Goal: Task Accomplishment & Management: Use online tool/utility

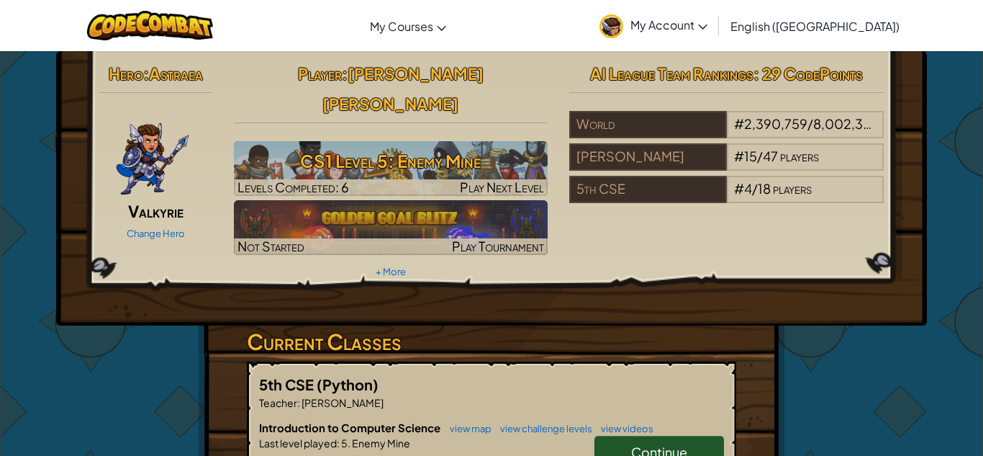
click at [505, 55] on div "Hero : [PERSON_NAME] Change Hero Player : [PERSON_NAME] [PERSON_NAME] CS1 Level…" at bounding box center [491, 188] width 871 height 274
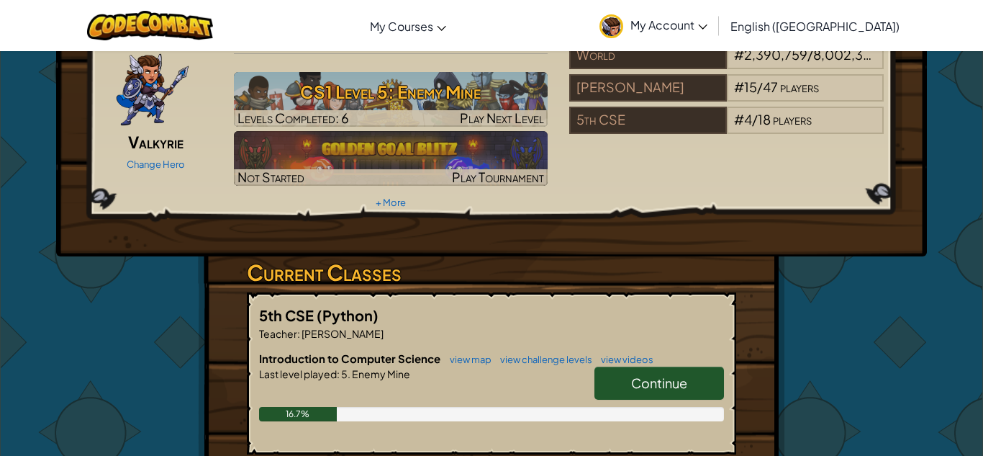
scroll to position [68, 0]
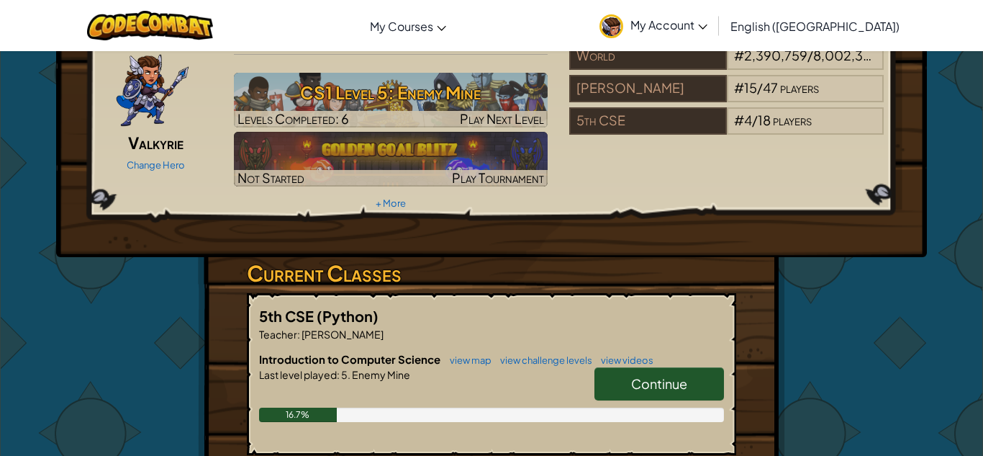
click at [637, 375] on span "Continue" at bounding box center [659, 383] width 56 height 17
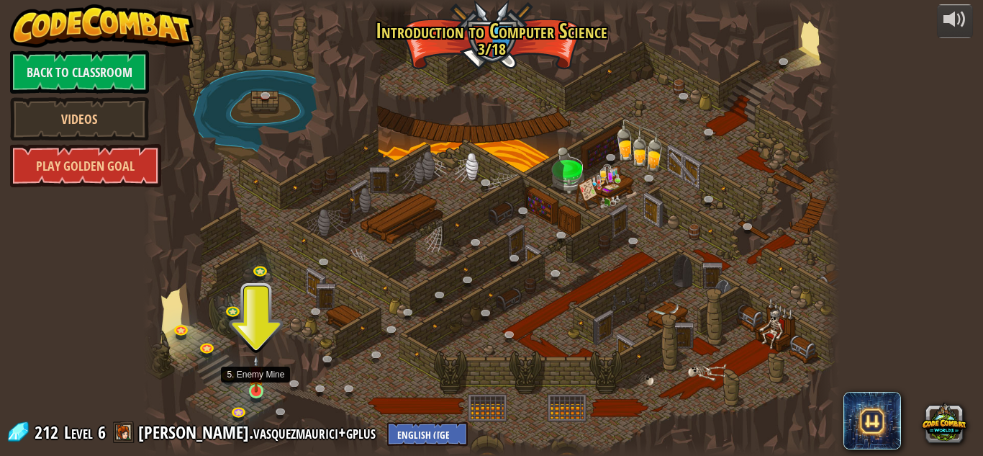
click at [261, 384] on img at bounding box center [256, 373] width 17 height 37
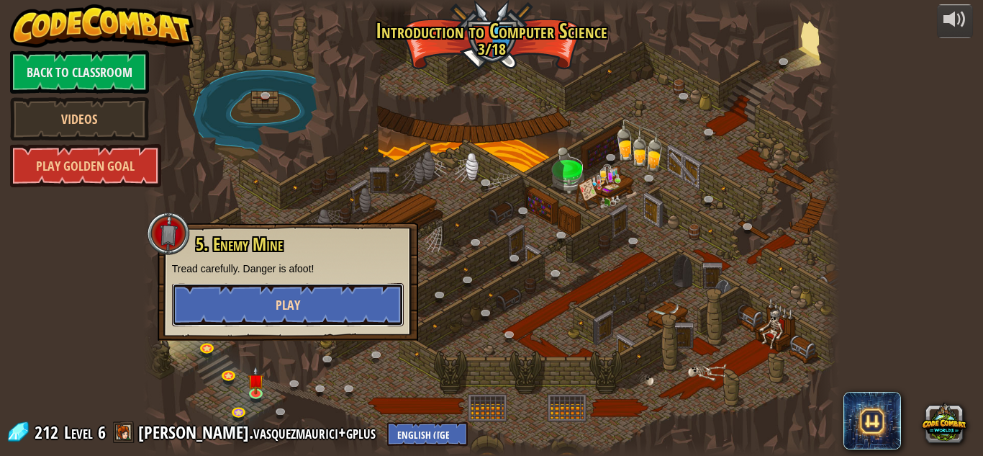
click at [300, 322] on button "Play" at bounding box center [288, 304] width 232 height 43
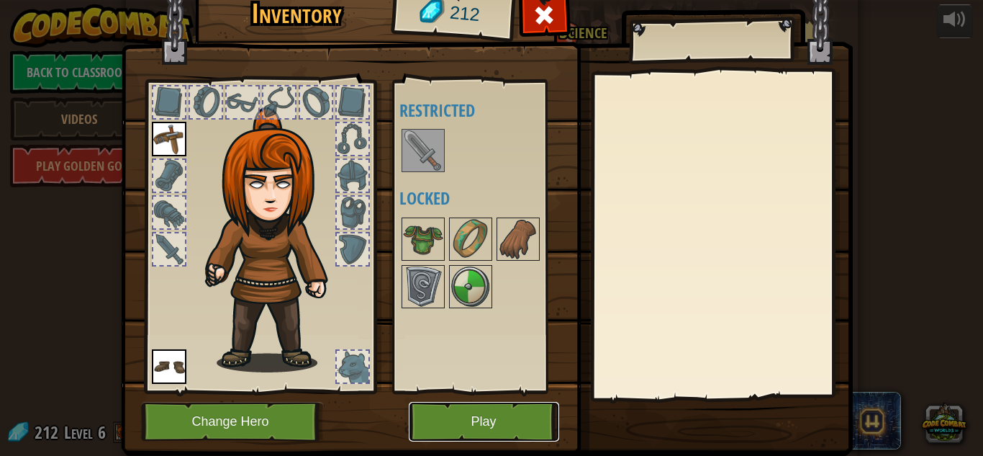
click at [451, 408] on button "Play" at bounding box center [484, 422] width 150 height 40
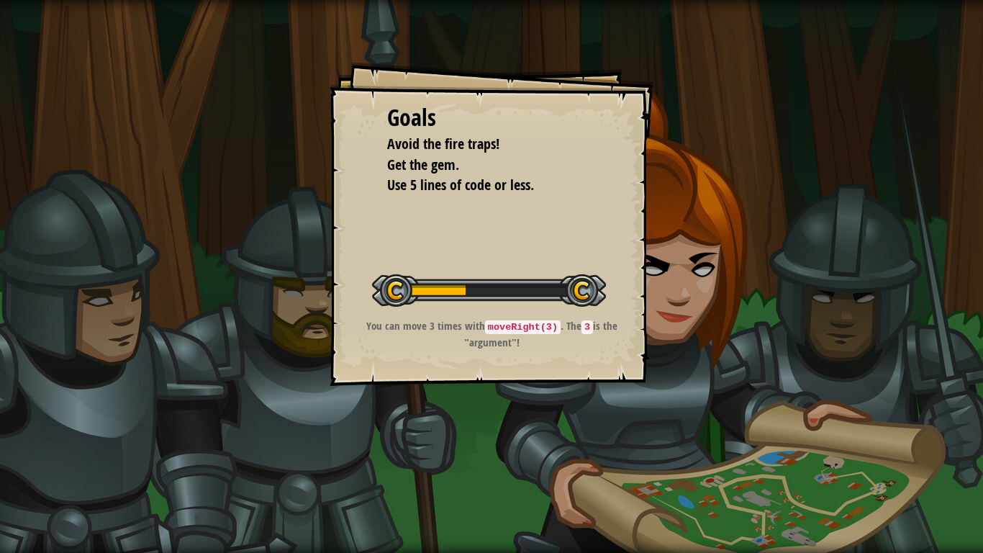
click at [459, 353] on div "You can move 3 times with moveRight(3) . The 3 is the "argument"!" at bounding box center [492, 337] width 289 height 39
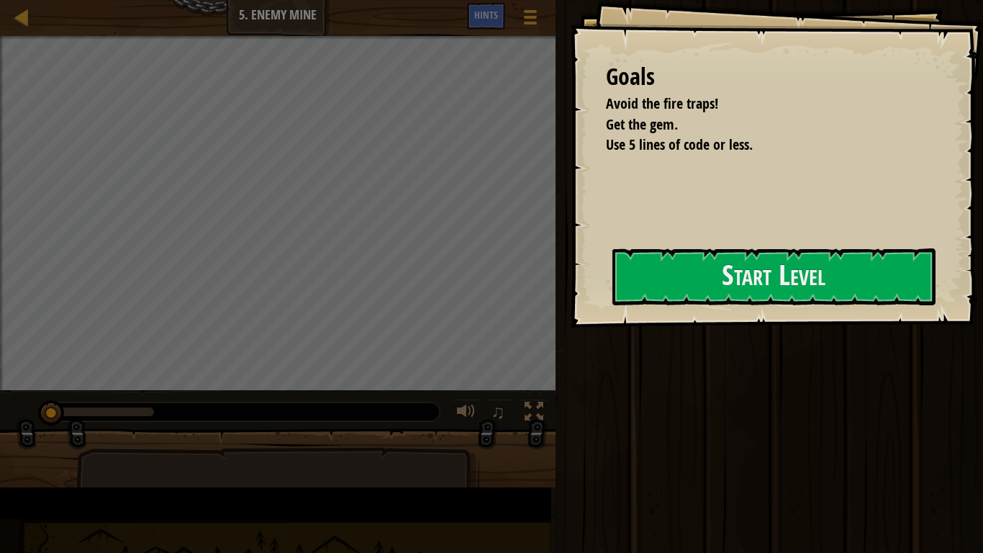
click at [570, 327] on div "Goals Avoid the fire traps! Get the gem. Use 5 lines of code or less. Start Lev…" at bounding box center [776, 163] width 413 height 327
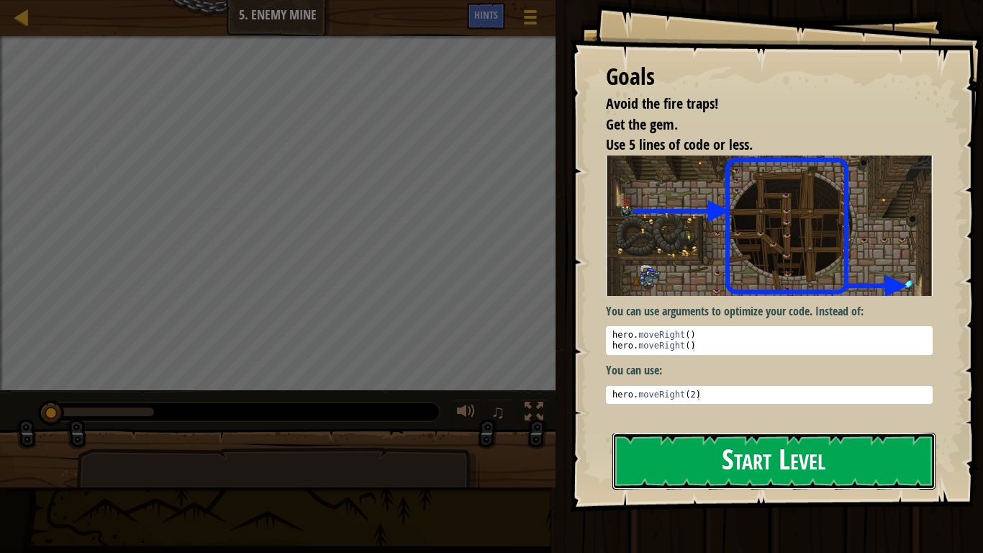
click at [651, 436] on button "Start Level" at bounding box center [773, 460] width 323 height 57
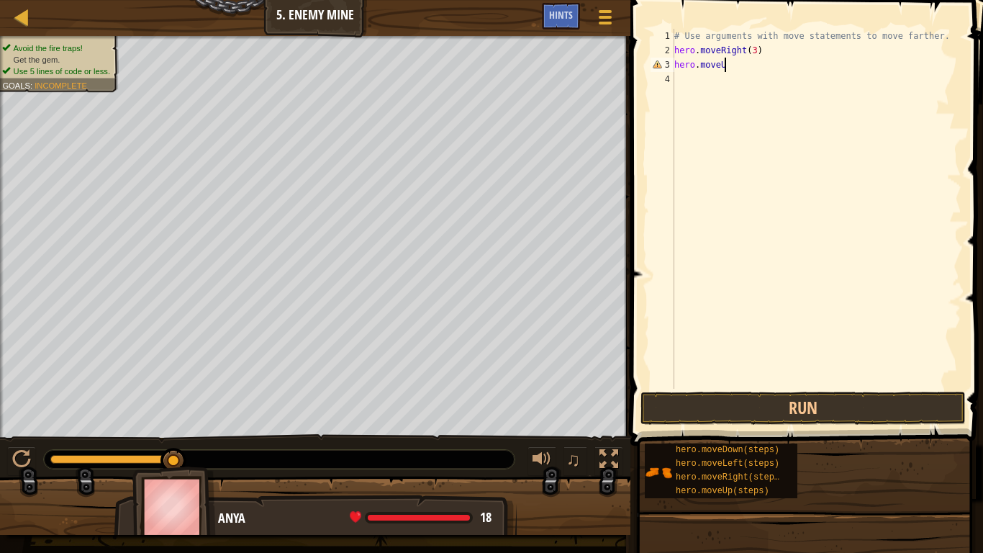
scroll to position [6, 7]
type textarea "hero.moveUp()"
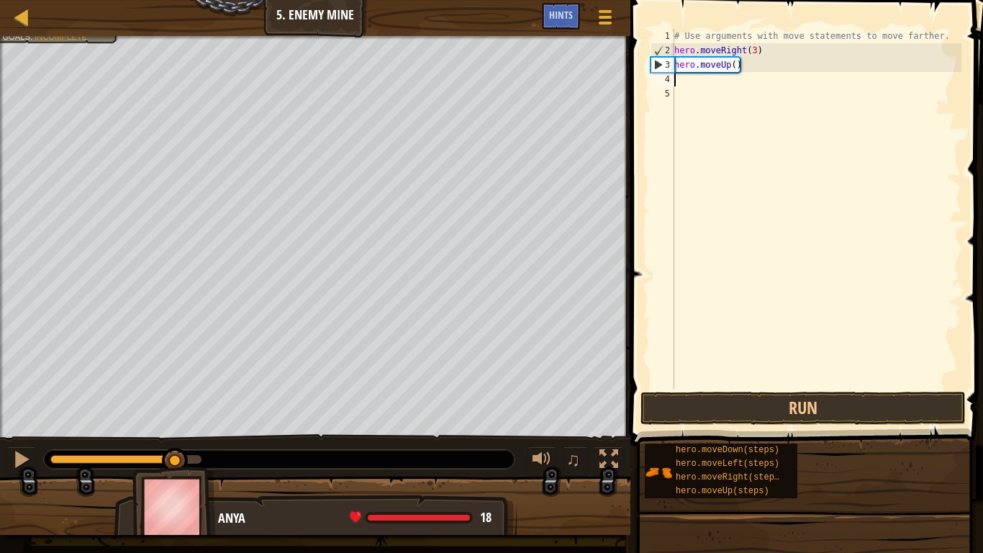
click at [733, 69] on div "# Use arguments with move statements to move farther. hero . moveRight ( 3 ) he…" at bounding box center [816, 223] width 290 height 389
type textarea "hero.moveUp(2)"
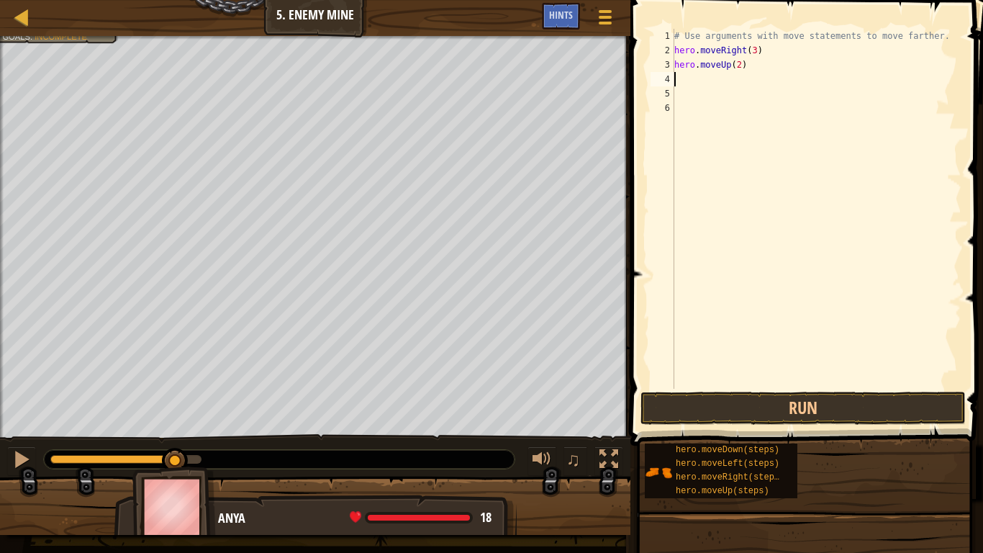
click at [742, 67] on div "# Use arguments with move statements to move farther. hero . moveRight ( 3 ) he…" at bounding box center [816, 223] width 290 height 389
click at [743, 67] on div "# Use arguments with move statements to move farther. hero . moveRight ( 3 ) he…" at bounding box center [816, 223] width 290 height 389
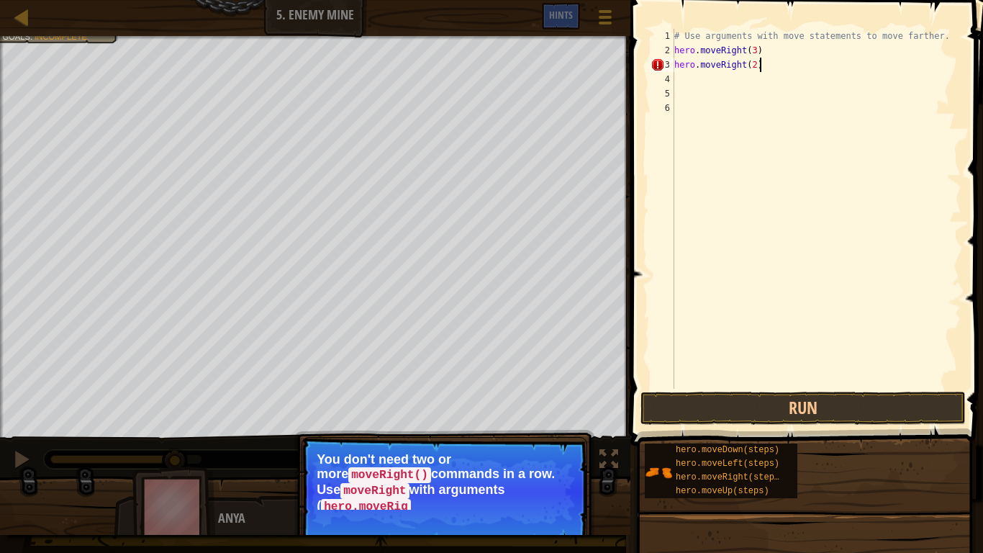
scroll to position [6, 12]
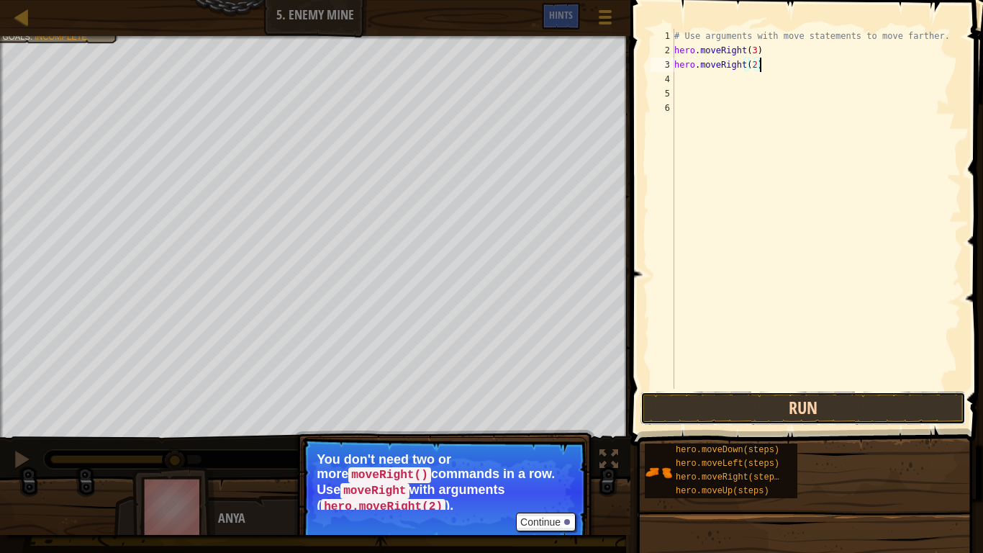
click at [702, 419] on button "Run" at bounding box center [802, 407] width 325 height 33
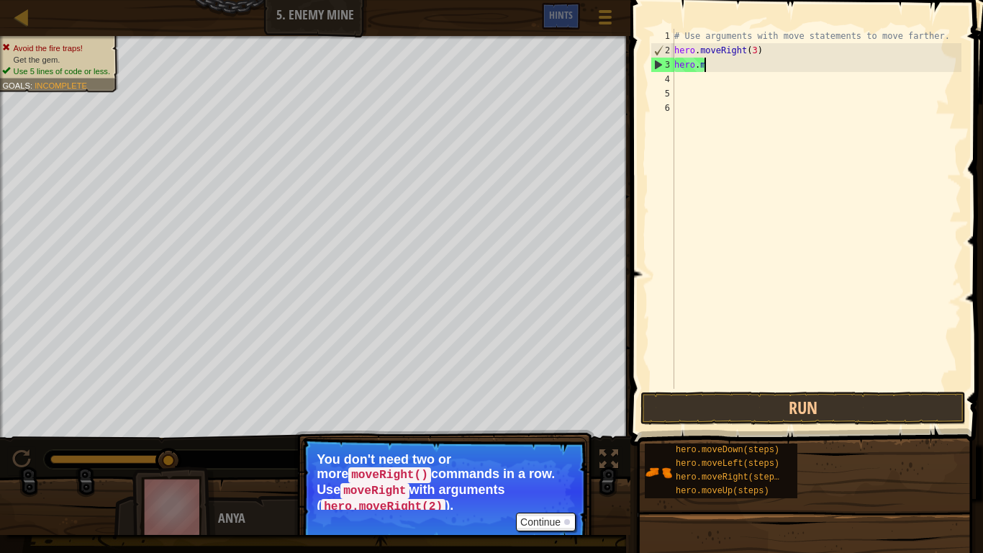
scroll to position [6, 2]
type textarea "h"
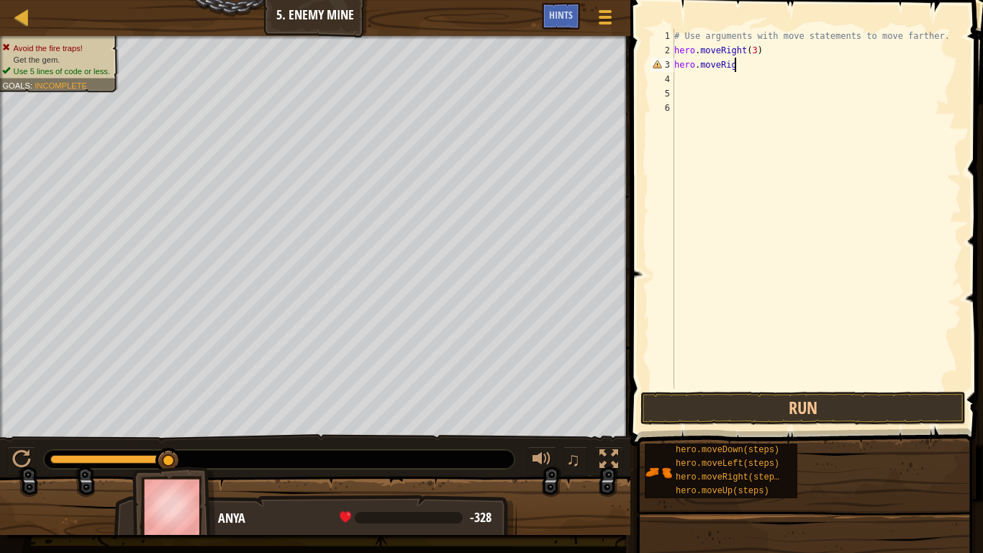
scroll to position [6, 9]
type textarea "hero.moveRight()"
click at [696, 89] on div "# Use arguments with move statements to move farther. hero . moveRight ( 3 ) he…" at bounding box center [816, 223] width 290 height 389
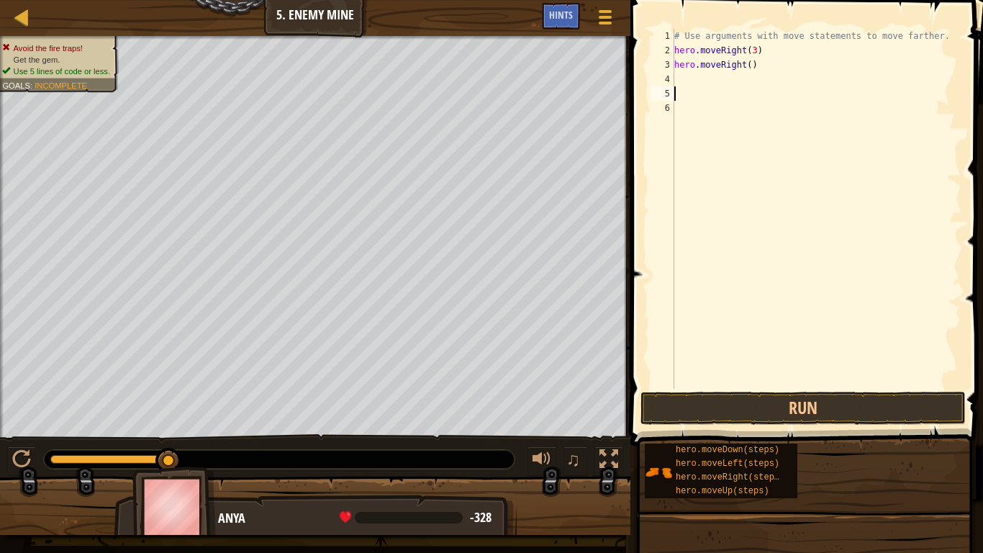
click at [696, 83] on div "# Use arguments with move statements to move farther. hero . moveRight ( 3 ) he…" at bounding box center [816, 223] width 290 height 389
type textarea "hero.moveDown(2)"
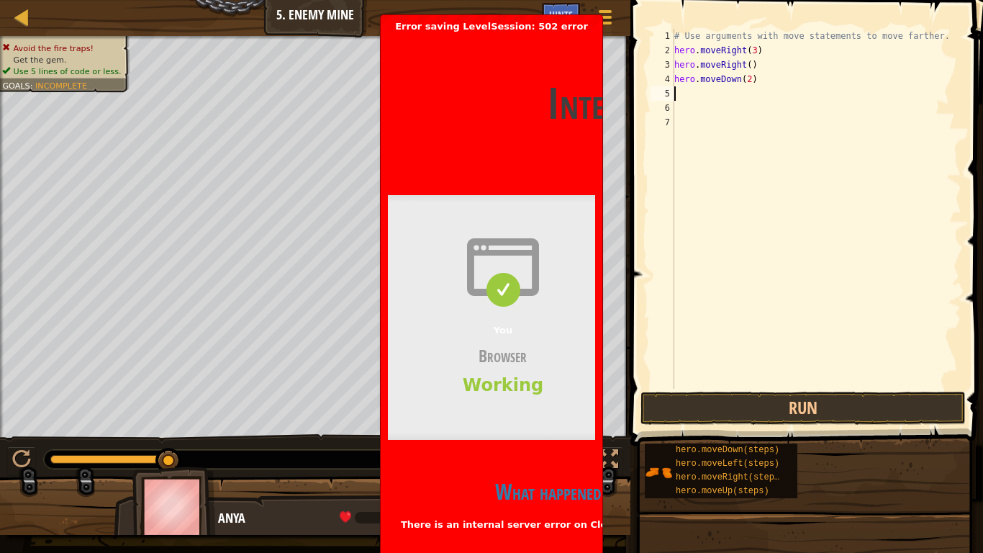
click at [535, 455] on h2 "What happened?" at bounding box center [552, 491] width 328 height 28
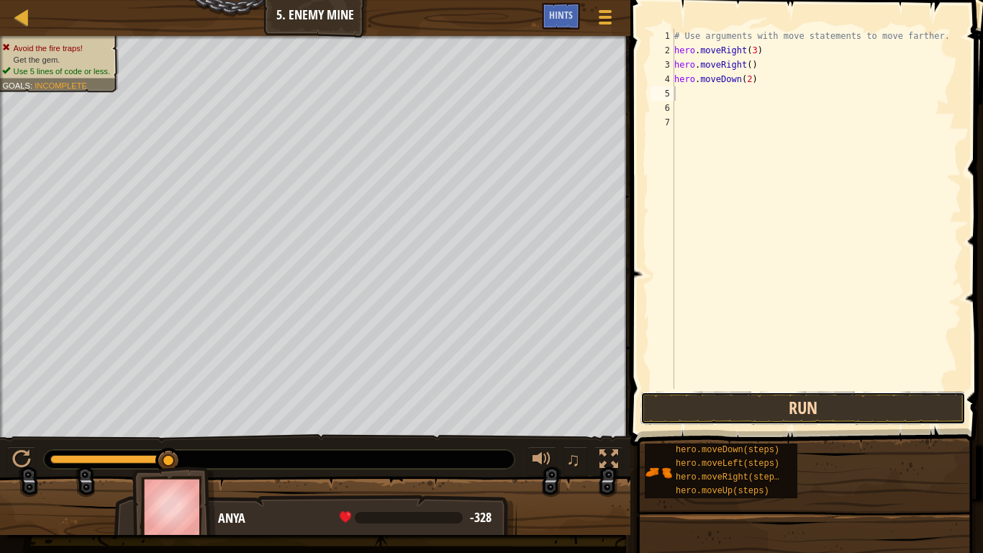
click at [674, 402] on button "Run" at bounding box center [802, 407] width 325 height 33
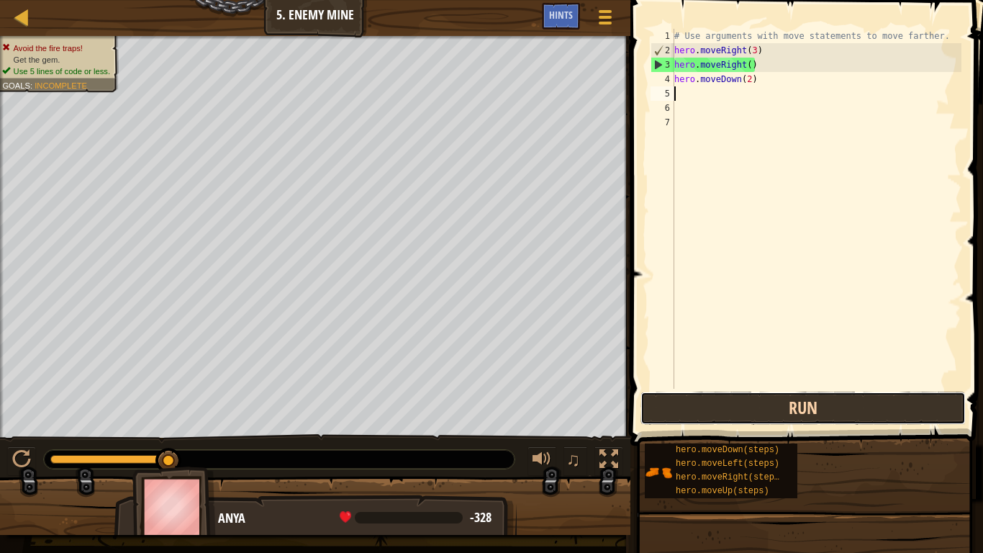
click at [675, 415] on button "Run" at bounding box center [802, 407] width 325 height 33
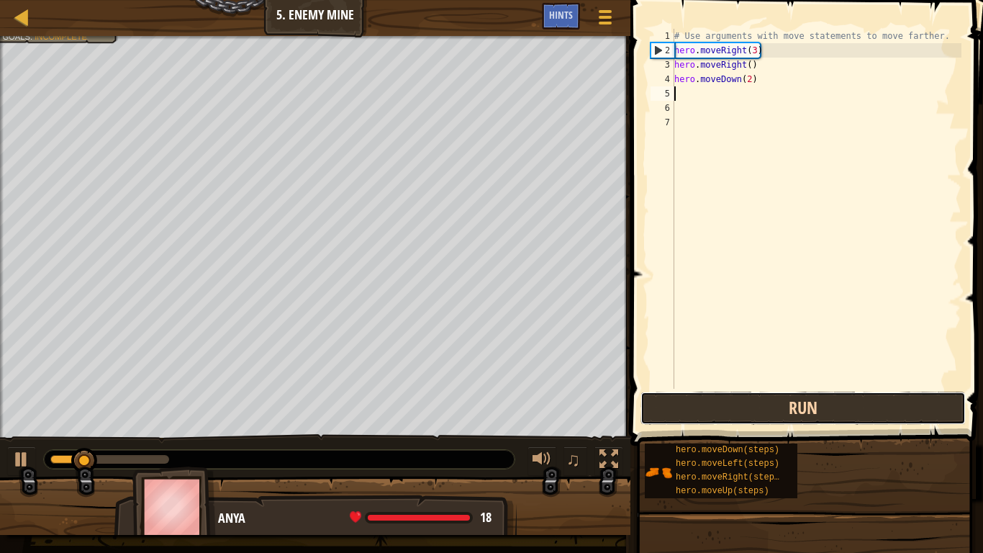
click at [671, 416] on button "Run" at bounding box center [802, 407] width 325 height 33
click at [669, 416] on button "Run" at bounding box center [802, 407] width 325 height 33
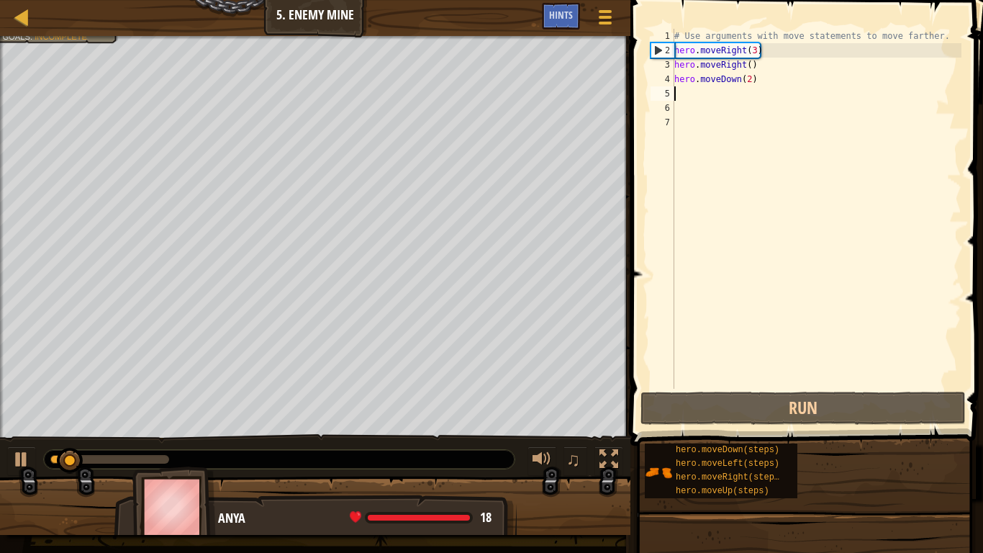
click at [760, 75] on div "# Use arguments with move statements to move farther. hero . moveRight ( 3 ) he…" at bounding box center [816, 223] width 290 height 389
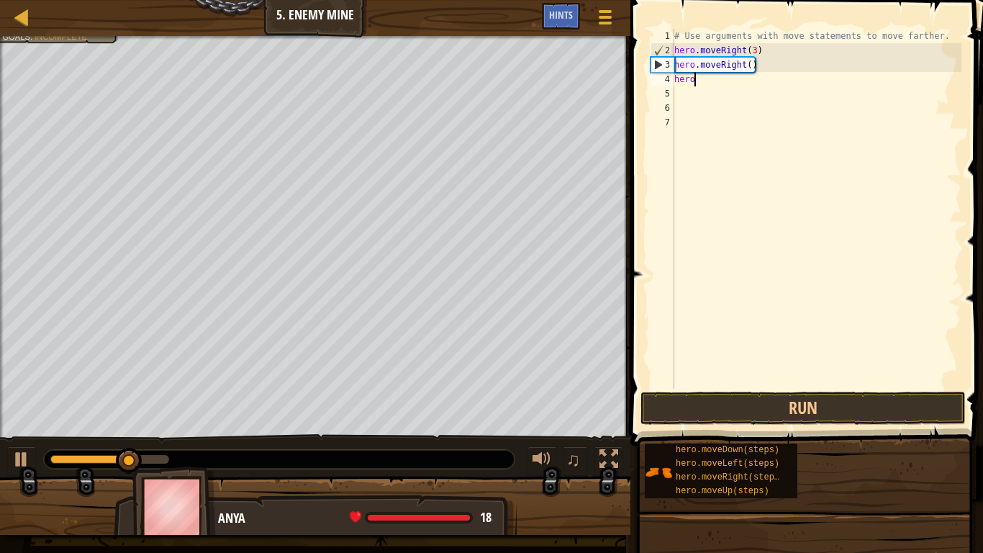
type textarea "h"
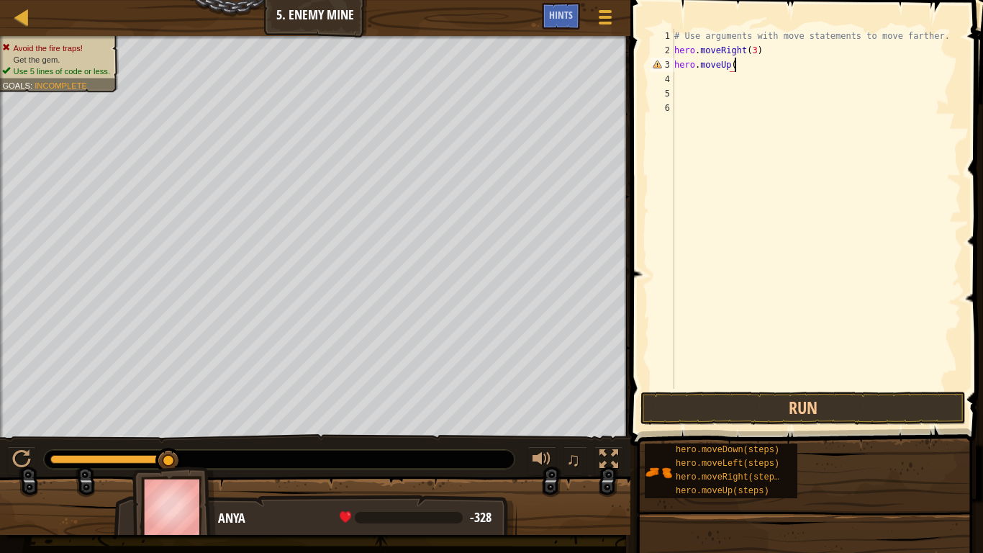
type textarea "hero.moveUp()"
type textarea "hero.moveRight()"
type textarea "hero.moveDown(3)"
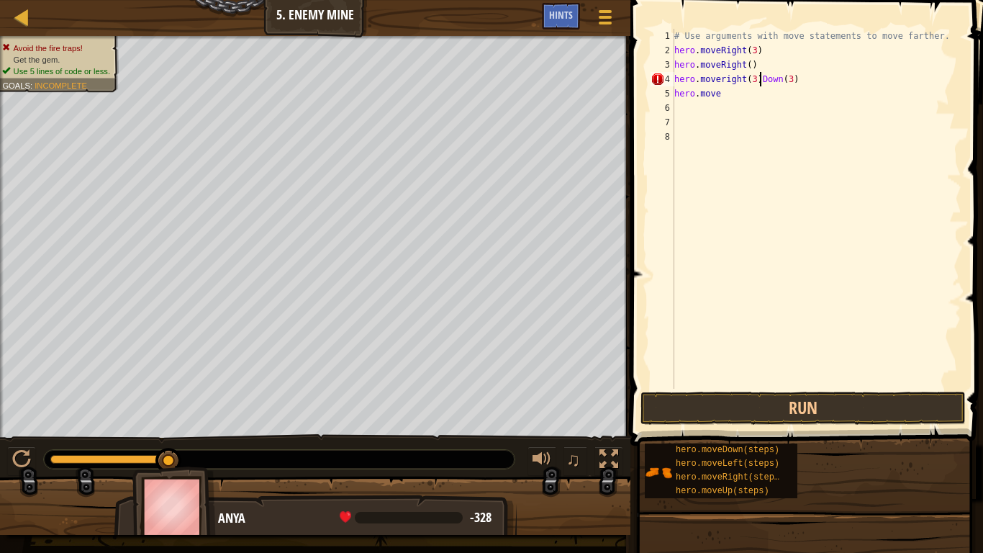
scroll to position [6, 13]
click at [796, 78] on div "# Use arguments with move statements to move farther. hero . moveRight ( 3 ) he…" at bounding box center [816, 223] width 290 height 389
click at [729, 94] on div "# Use arguments with move statements to move farther. hero . moveRight ( 3 ) he…" at bounding box center [816, 223] width 290 height 389
click at [759, 78] on div "# Use arguments with move statements to move farther. hero . moveRight ( 3 ) he…" at bounding box center [816, 223] width 290 height 389
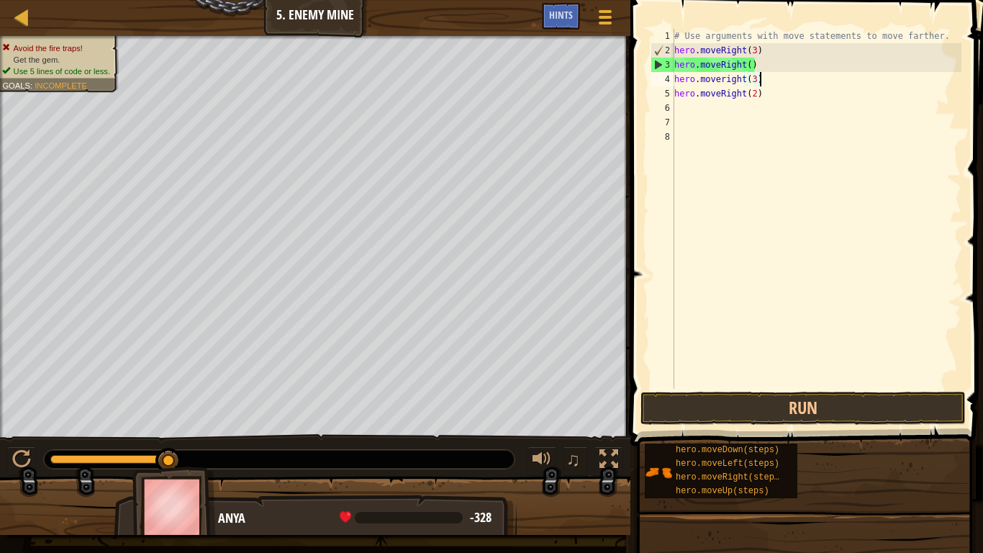
click at [743, 82] on div "# Use arguments with move statements to move farther. hero . moveRight ( 3 ) he…" at bounding box center [816, 223] width 290 height 389
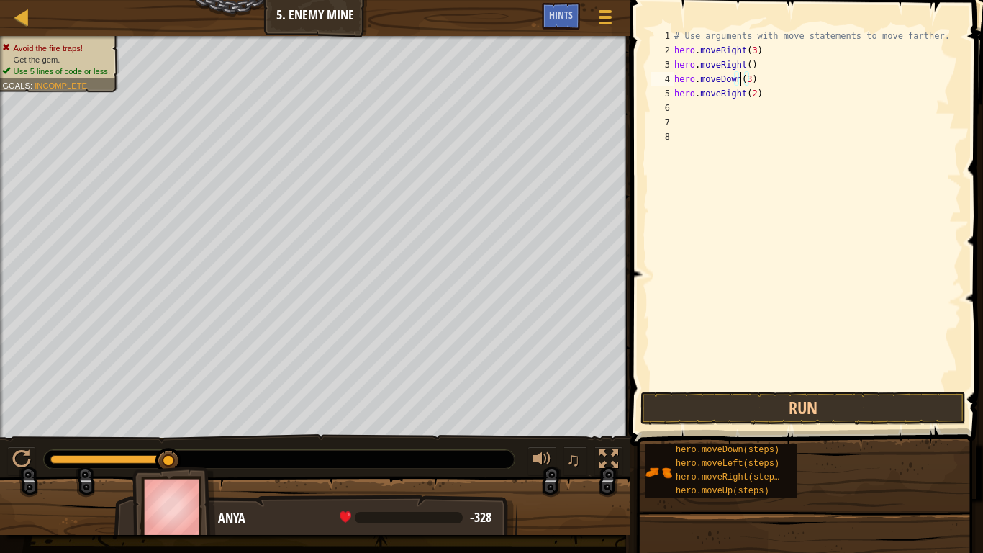
scroll to position [6, 10]
click at [730, 407] on button "Run" at bounding box center [802, 407] width 325 height 33
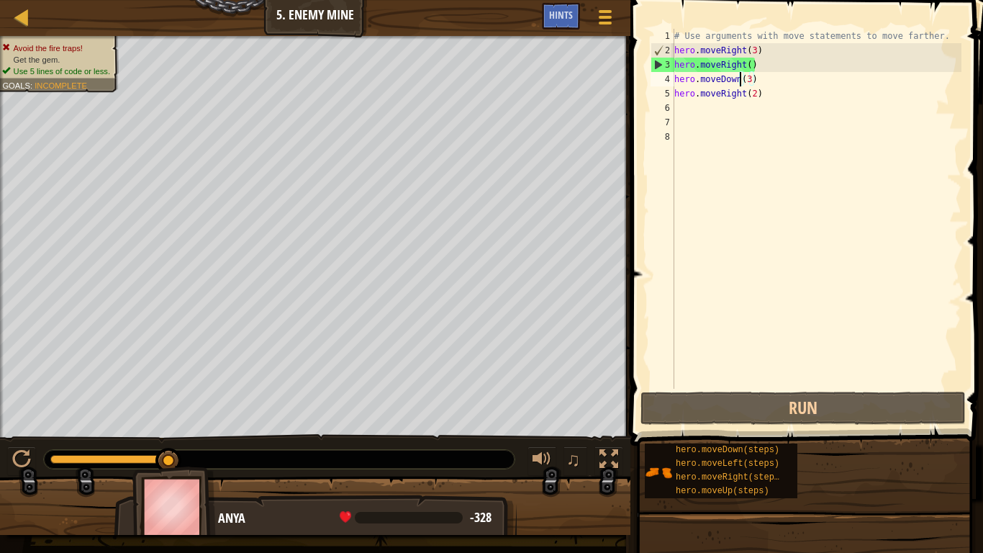
click at [763, 63] on div "# Use arguments with move statements to move farther. hero . moveRight ( 3 ) he…" at bounding box center [816, 223] width 290 height 389
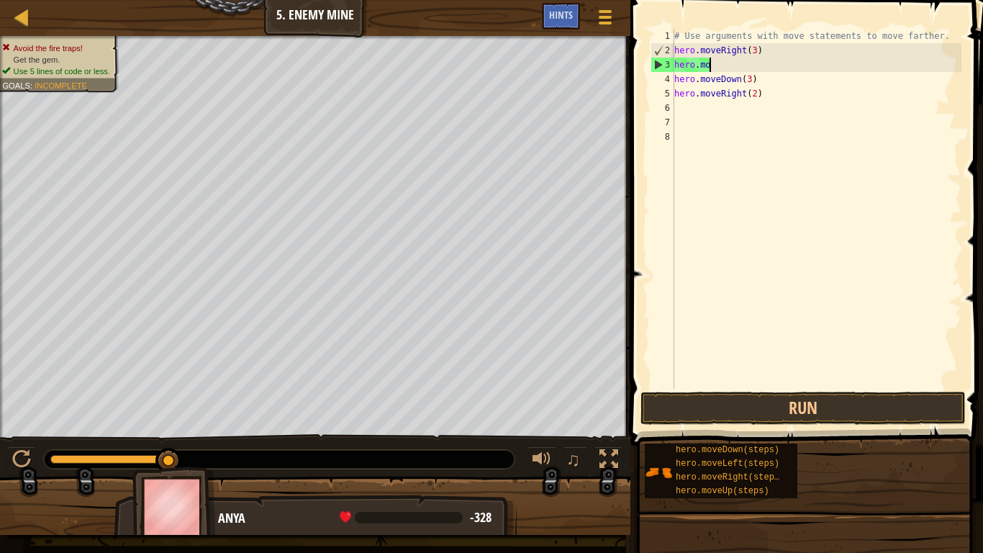
scroll to position [6, 1]
type textarea "h"
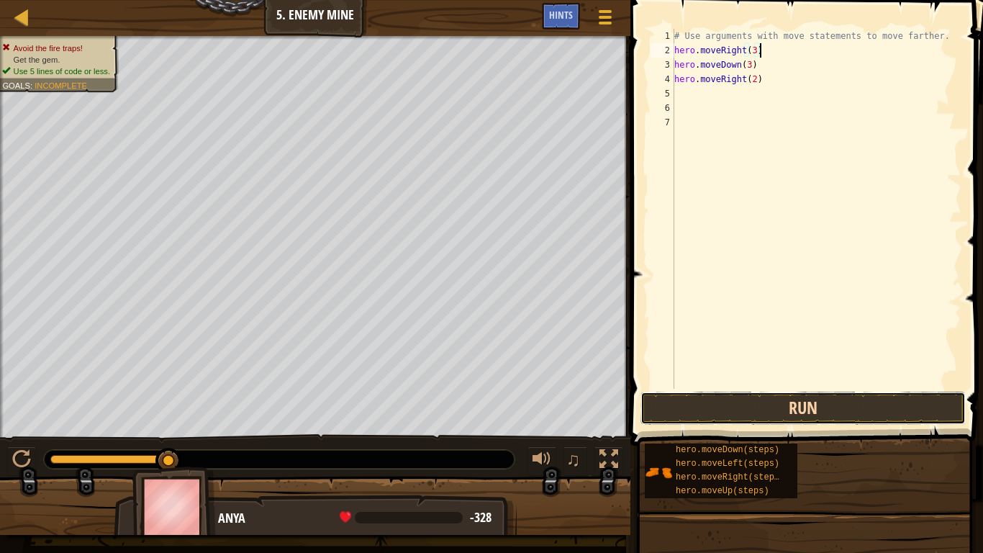
click at [707, 407] on button "Run" at bounding box center [802, 407] width 325 height 33
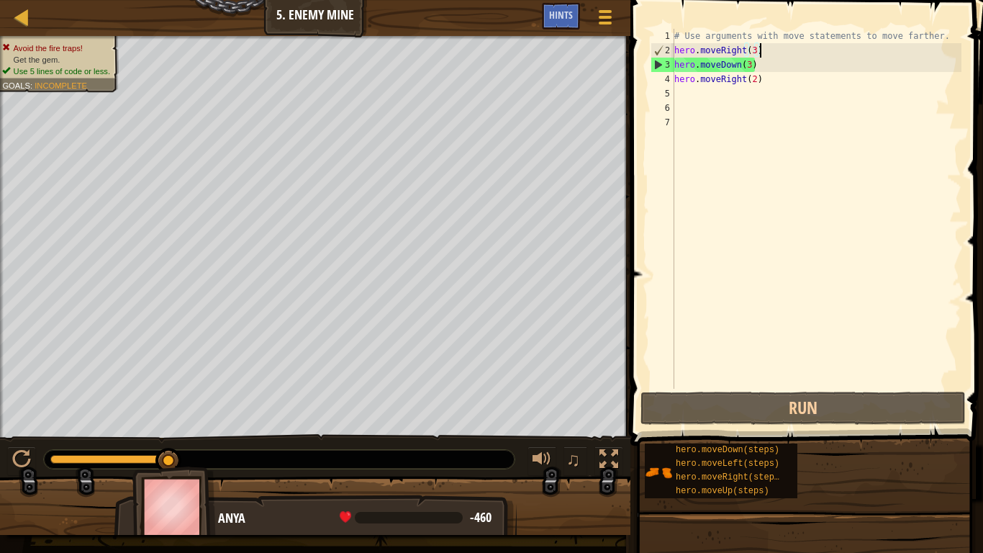
click at [761, 75] on div "# Use arguments with move statements to move farther. hero . moveRight ( 3 ) he…" at bounding box center [816, 223] width 290 height 389
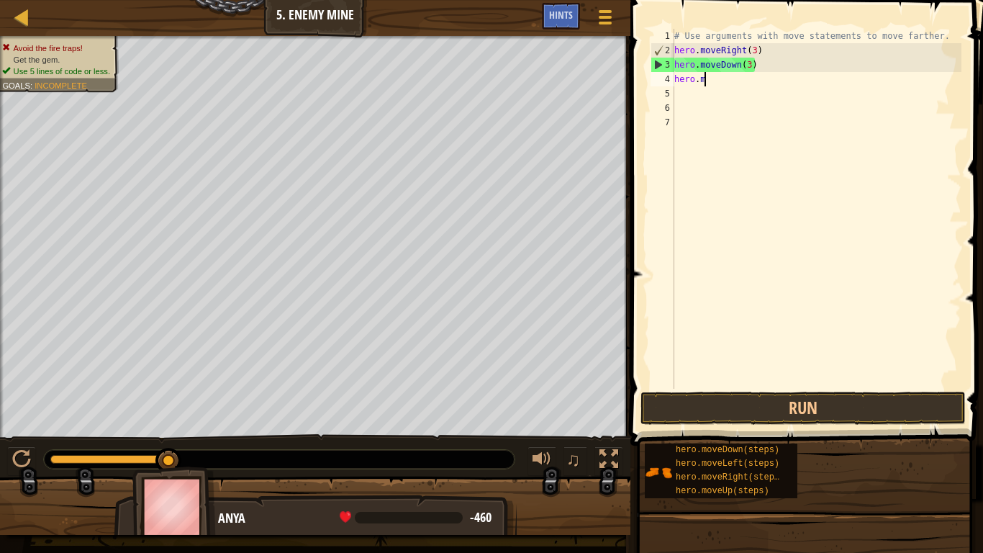
type textarea "h"
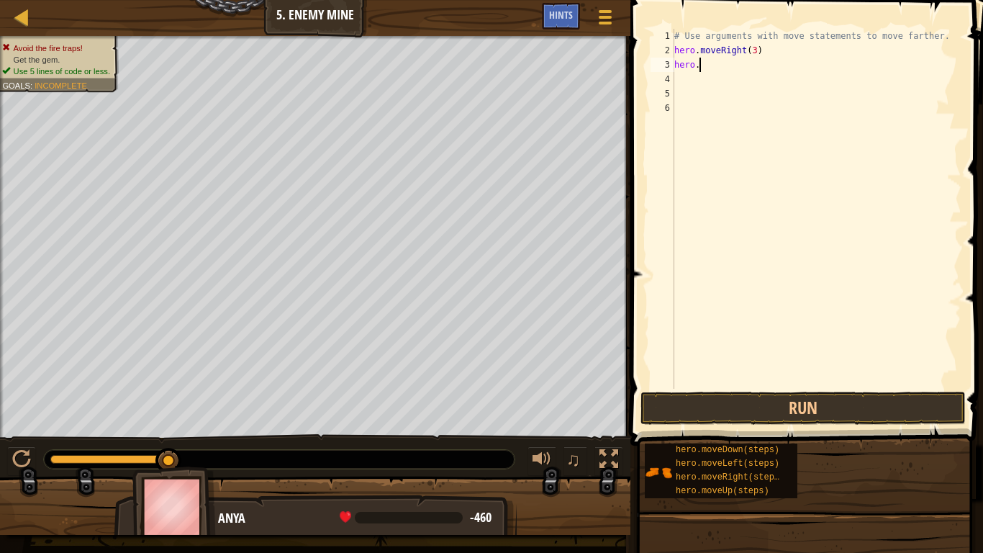
type textarea "h"
type textarea "hero.moveUp()"
click at [753, 81] on div "# Use arguments with move statements to move farther. hero . moveRight ( 3 ) he…" at bounding box center [816, 223] width 290 height 389
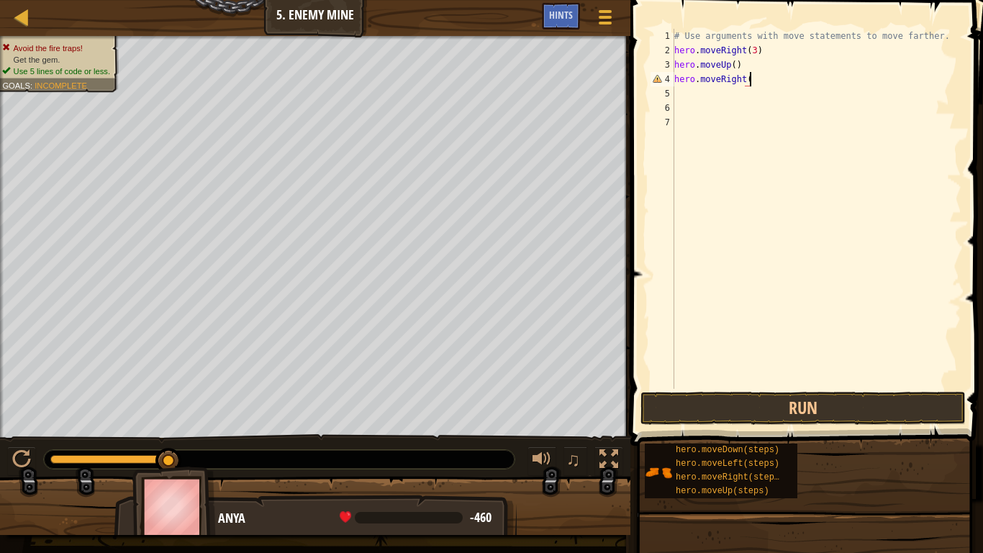
type textarea "hero.moveRight()"
type textarea "hero.moveDown(3)"
type textarea "hero.moveRight(2)"
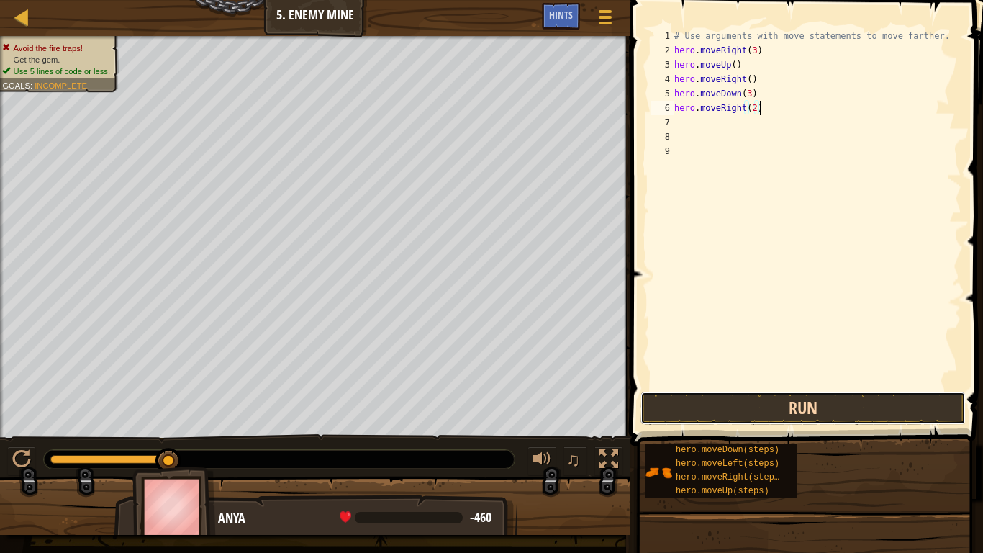
click at [705, 397] on button "Run" at bounding box center [802, 407] width 325 height 33
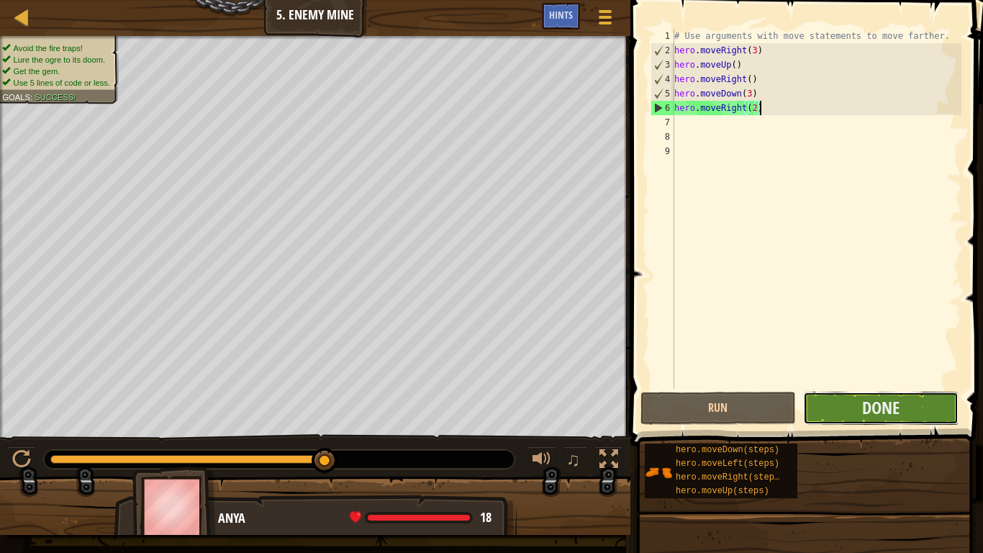
click at [848, 409] on button "Done" at bounding box center [880, 407] width 155 height 33
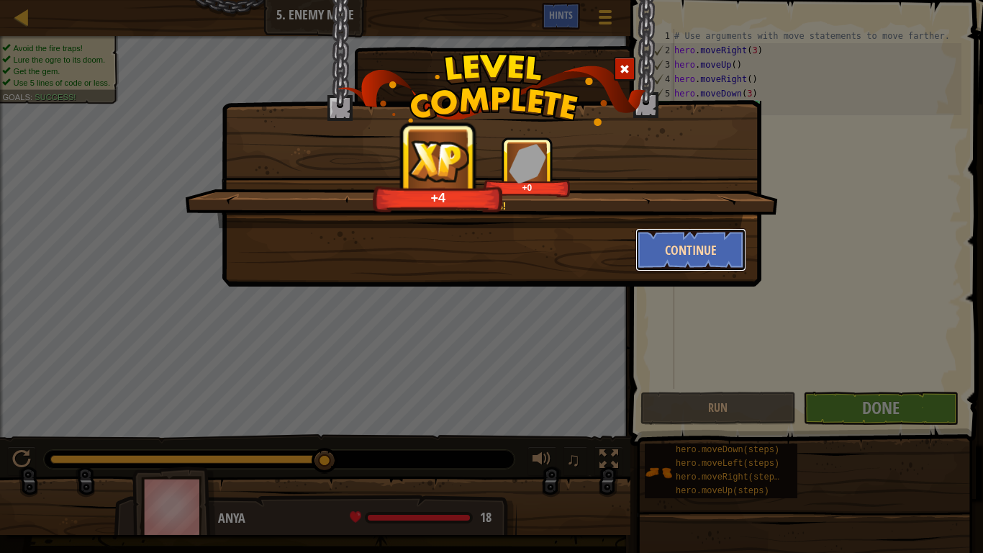
click at [678, 237] on button "Continue" at bounding box center [691, 249] width 112 height 43
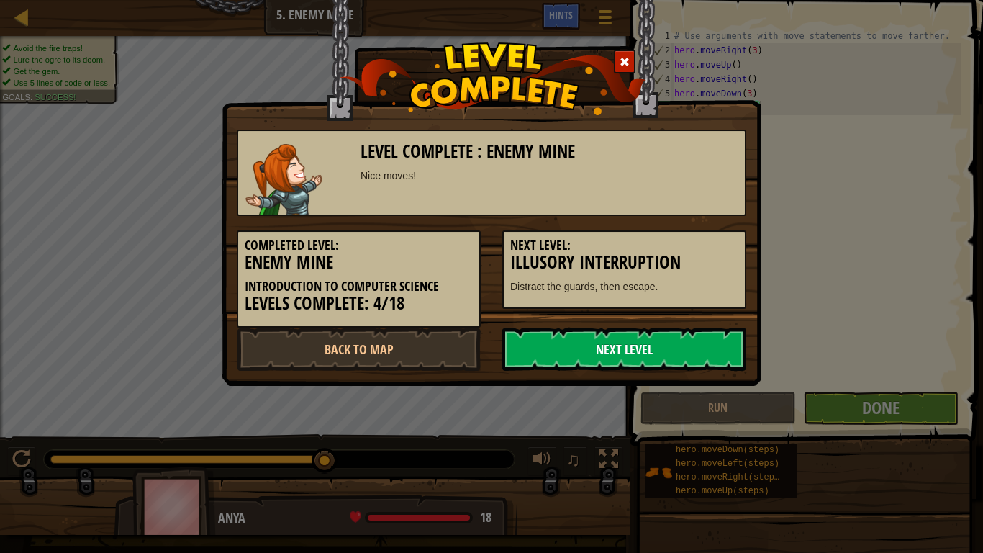
click at [579, 352] on link "Next Level" at bounding box center [624, 348] width 244 height 43
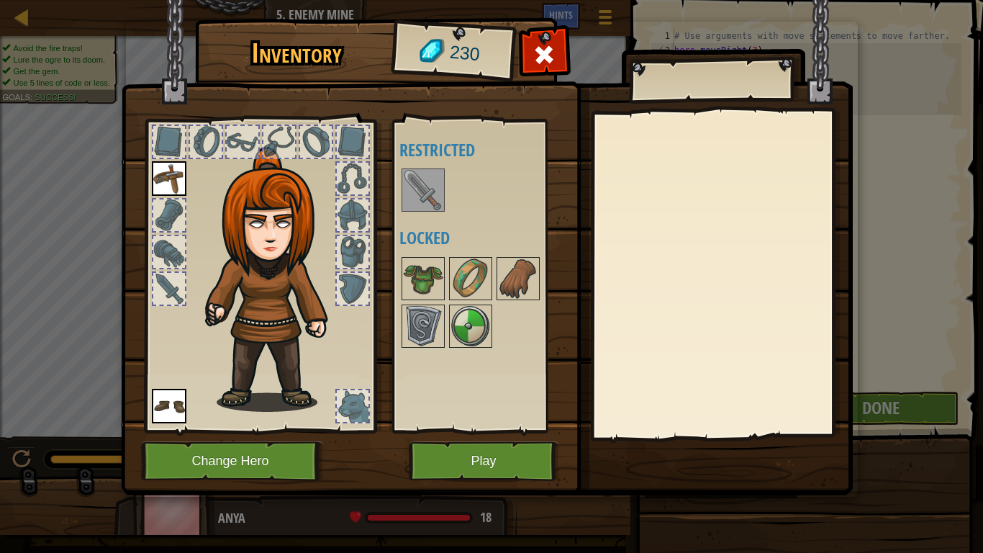
click at [818, 86] on img at bounding box center [487, 234] width 732 height 522
click at [527, 44] on div at bounding box center [544, 58] width 45 height 45
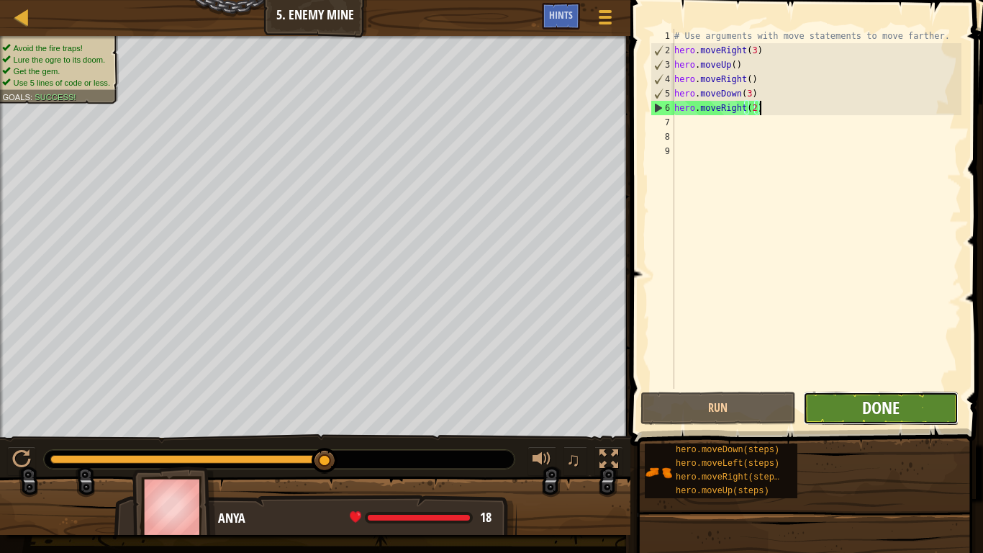
click at [897, 411] on span "Done" at bounding box center [880, 407] width 37 height 23
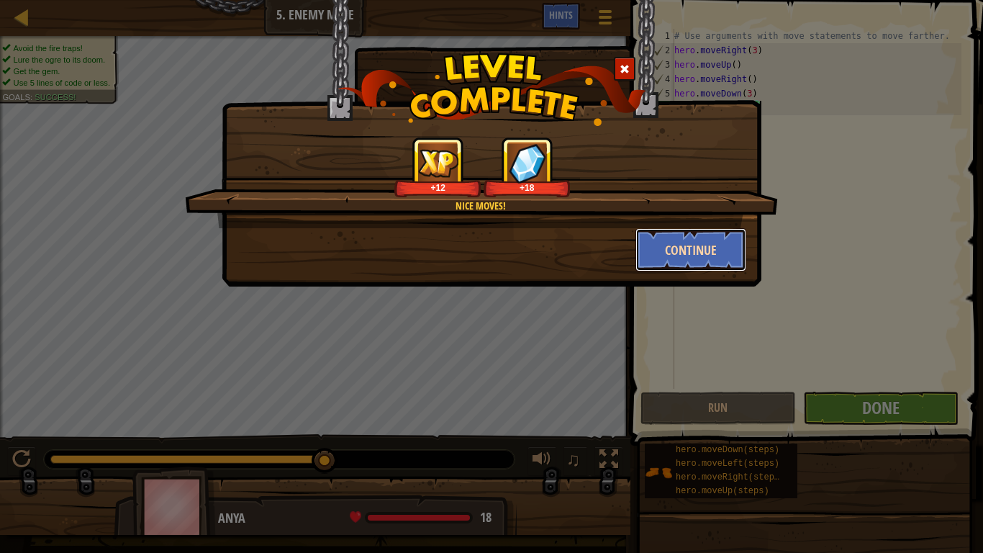
click at [675, 249] on button "Continue" at bounding box center [691, 249] width 112 height 43
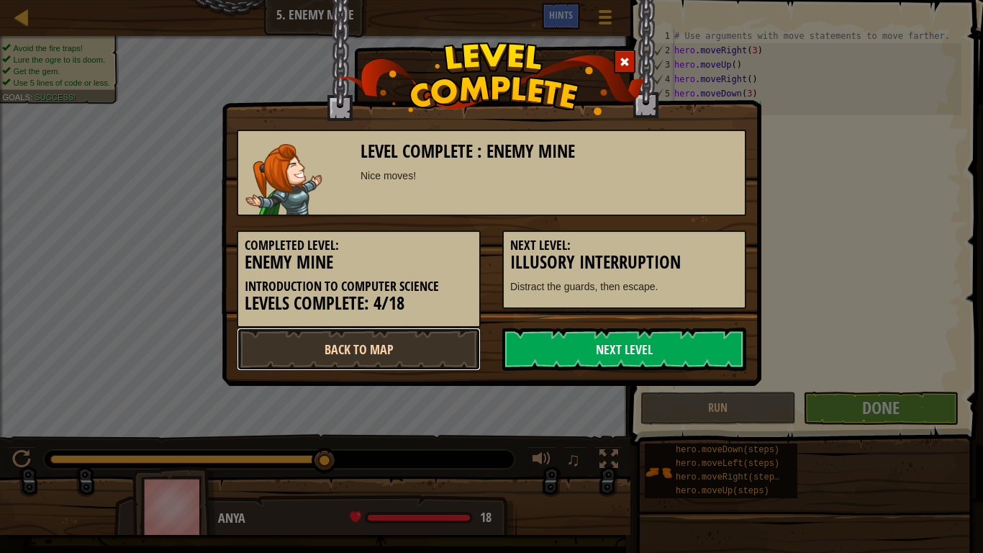
click at [336, 349] on link "Back to Map" at bounding box center [359, 348] width 244 height 43
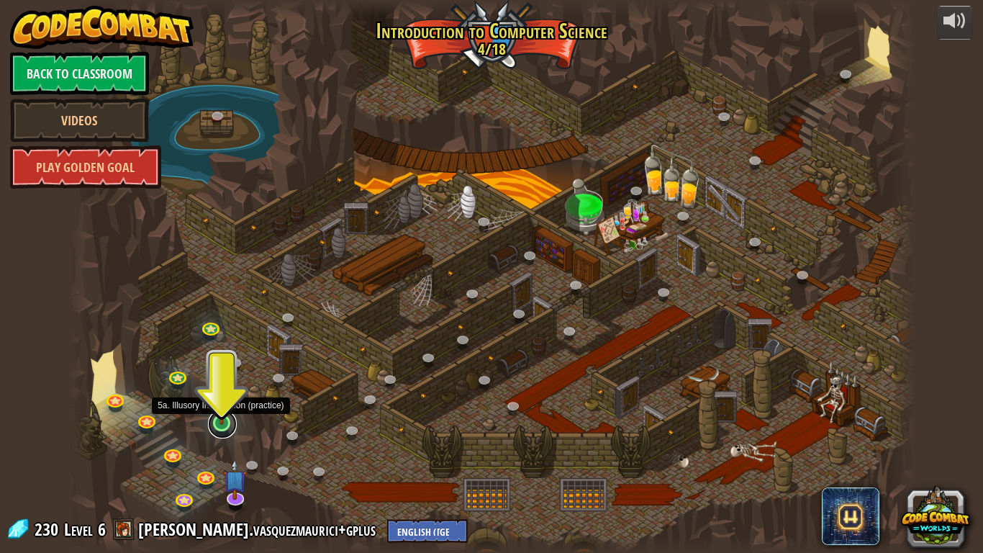
click at [220, 427] on link at bounding box center [222, 423] width 29 height 29
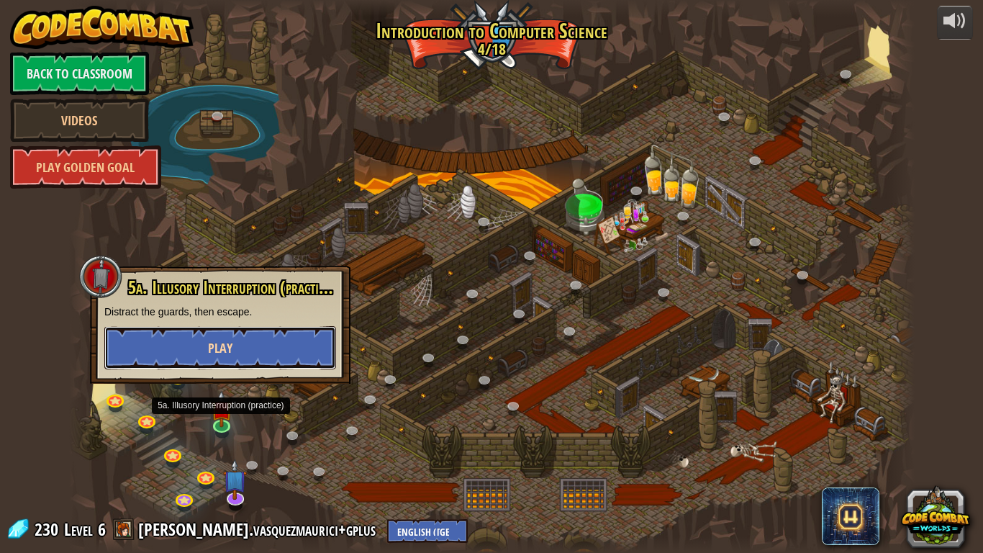
click at [248, 352] on button "Play" at bounding box center [220, 347] width 232 height 43
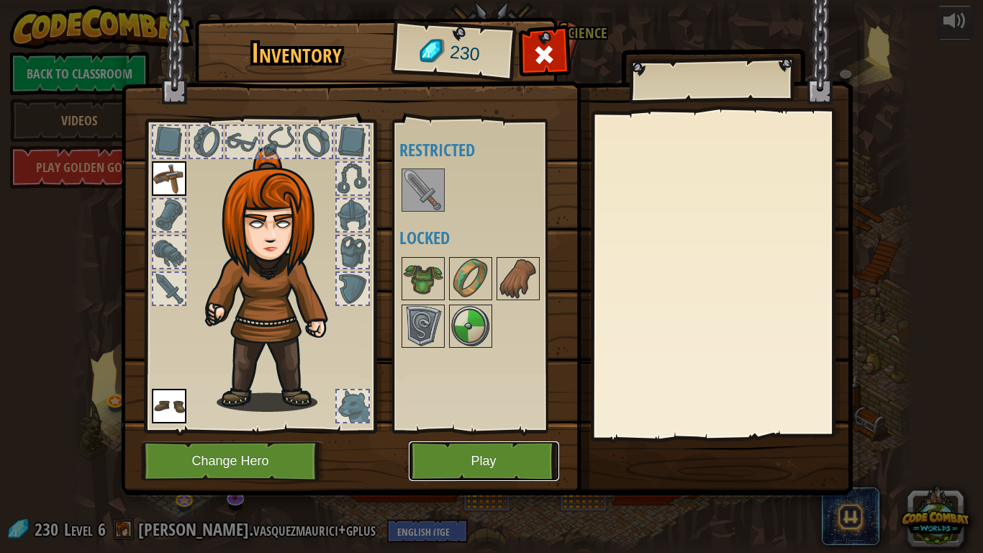
click at [430, 452] on button "Play" at bounding box center [484, 461] width 150 height 40
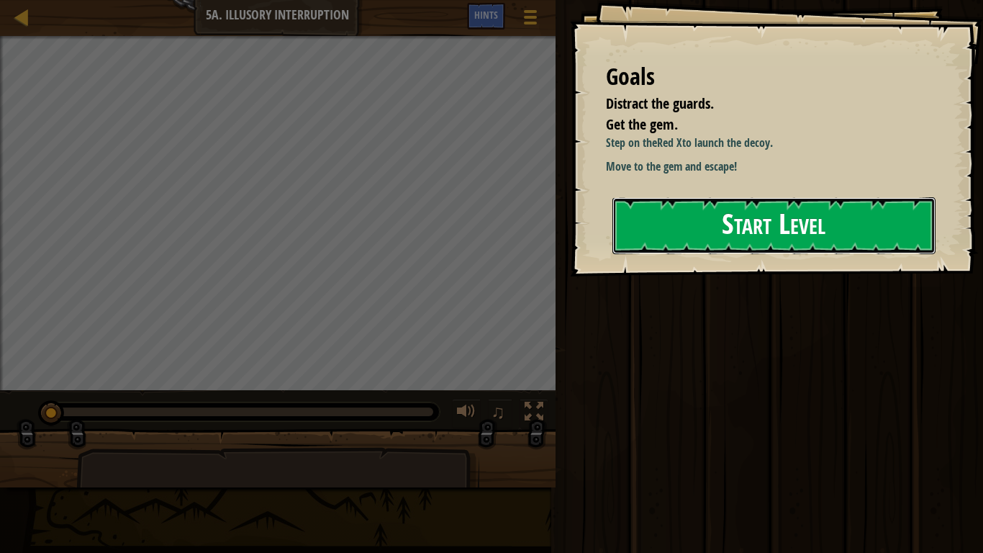
click at [644, 254] on button "Start Level" at bounding box center [773, 225] width 323 height 57
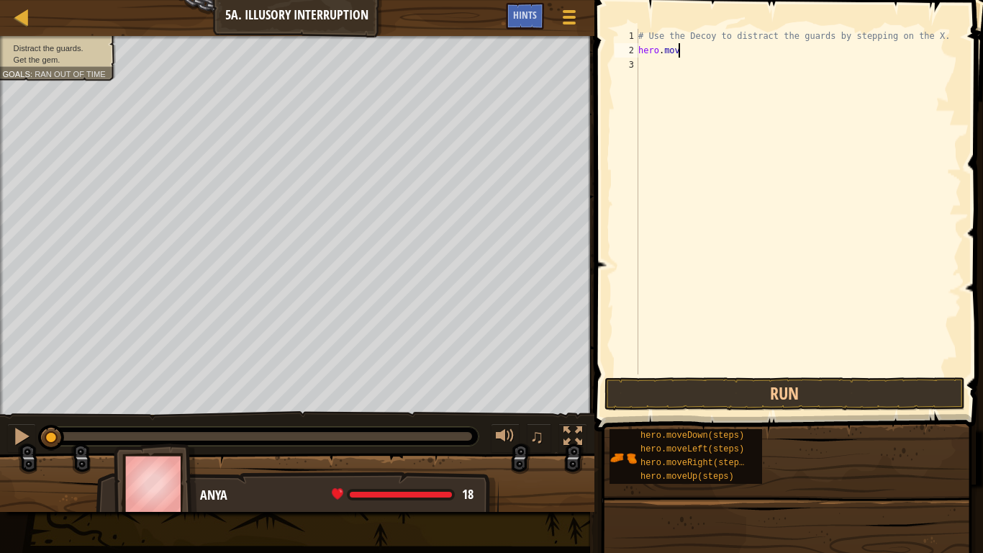
scroll to position [6, 6]
type textarea "hero.moveRight()"
click at [638, 396] on button "Run" at bounding box center [784, 393] width 361 height 33
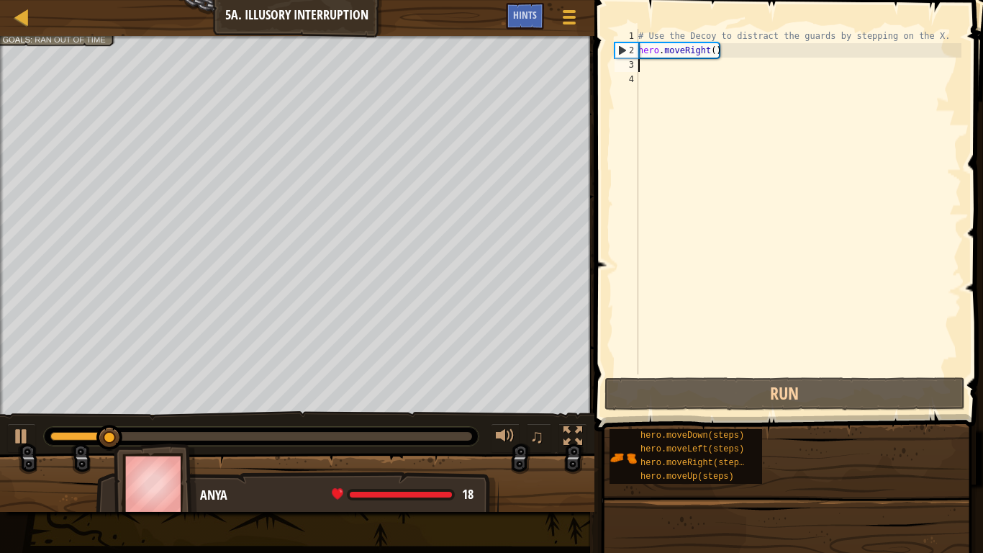
click at [715, 54] on div "# Use the Decoy to distract the guards by stepping on the X. hero . moveRight (…" at bounding box center [798, 216] width 326 height 374
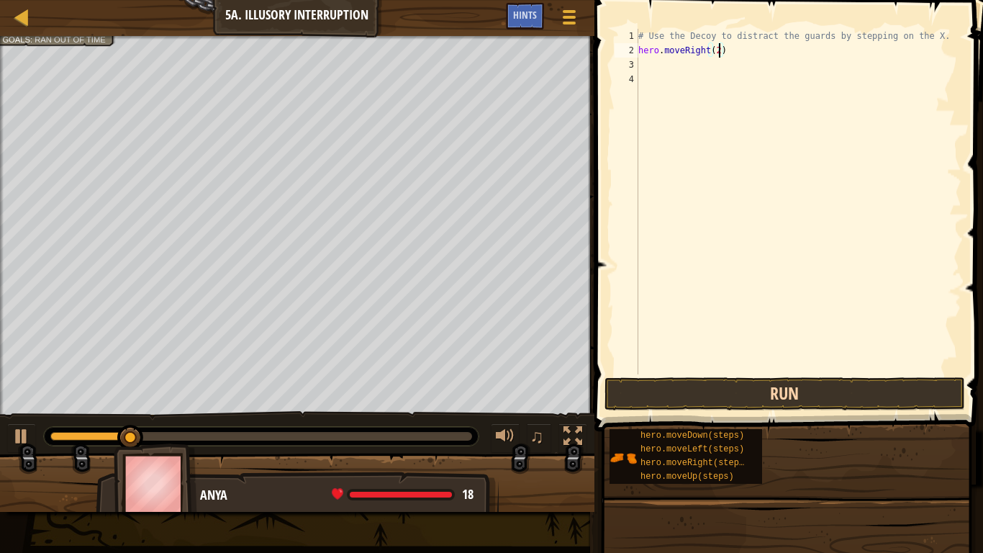
type textarea "hero.moveRight(2)"
click at [769, 402] on button "Run" at bounding box center [784, 393] width 361 height 33
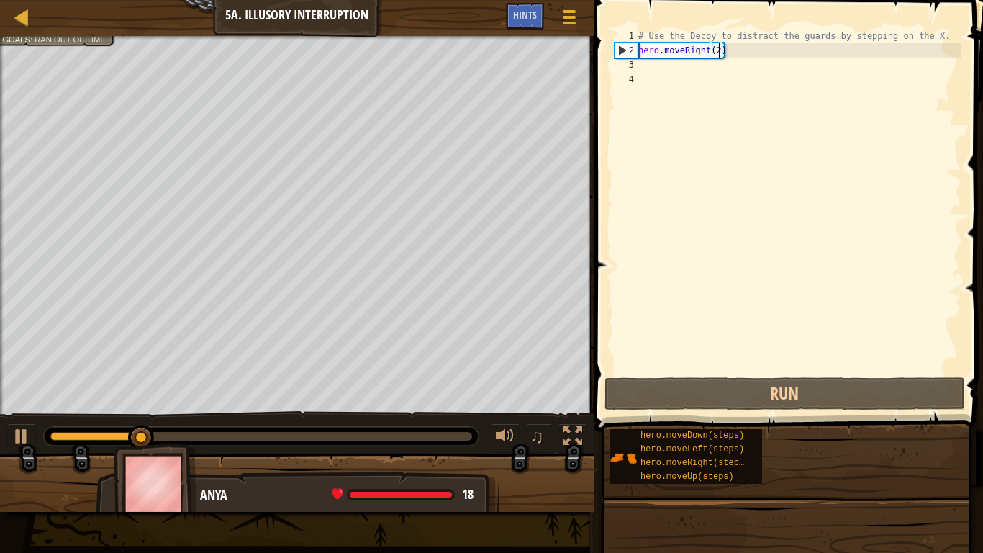
click at [652, 65] on div "# Use the Decoy to distract the guards by stepping on the X. hero . moveRight (…" at bounding box center [798, 216] width 326 height 374
type textarea "h"
click at [719, 54] on div "# Use the Decoy to distract the guards by stepping on the X. hero . moveRight (…" at bounding box center [798, 216] width 326 height 374
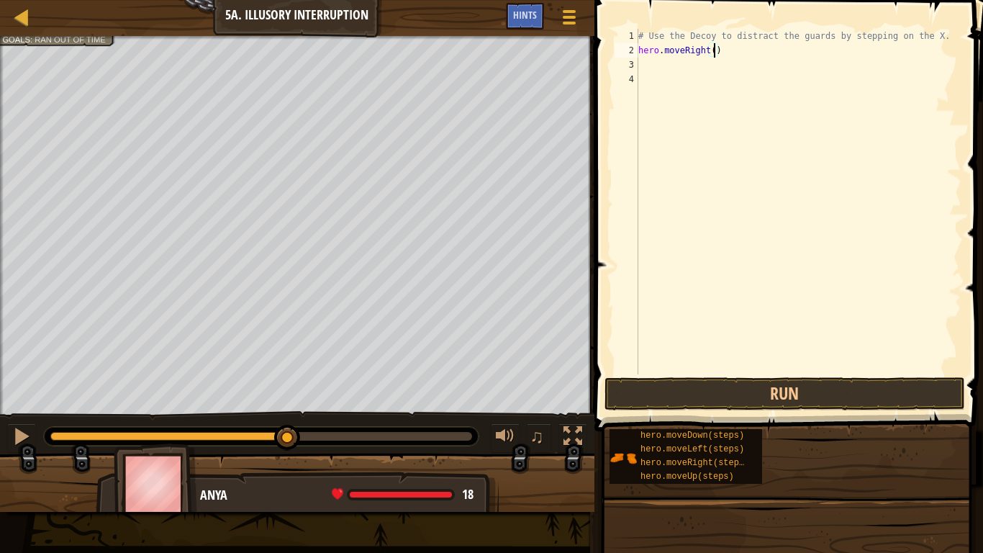
scroll to position [6, 12]
click at [833, 411] on span at bounding box center [790, 195] width 400 height 474
click at [822, 395] on button "Run" at bounding box center [784, 393] width 361 height 33
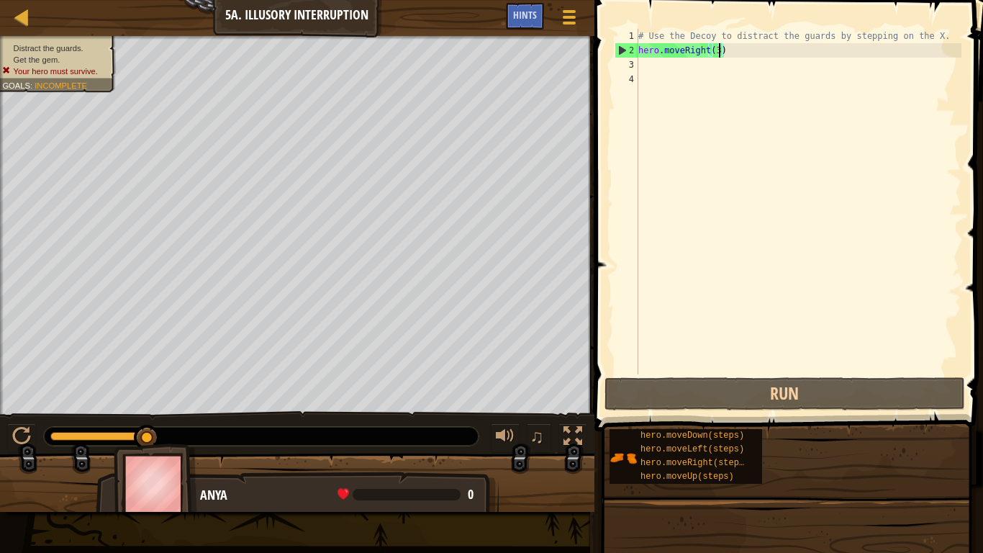
type textarea "hero.moveRight()"
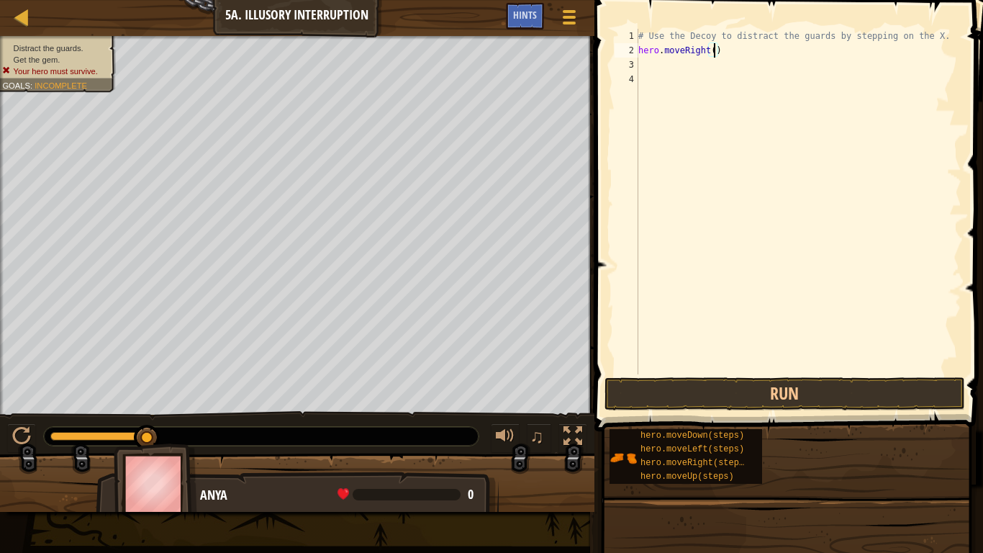
click at [652, 63] on div "# Use the Decoy to distract the guards by stepping on the X. hero . moveRight (…" at bounding box center [798, 216] width 326 height 374
type textarea "hero.moveDown()"
click at [633, 390] on button "Run" at bounding box center [784, 393] width 361 height 33
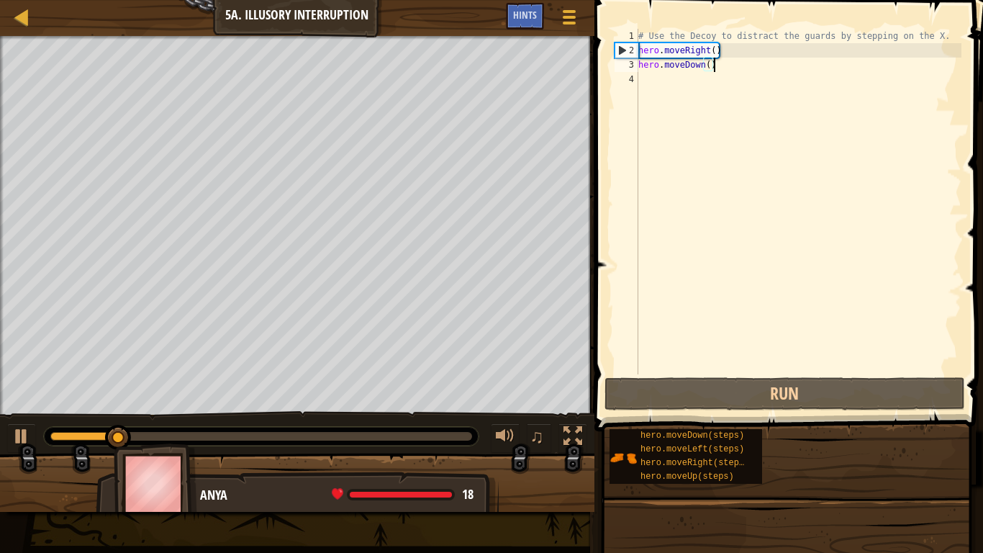
click at [653, 86] on div "# Use the Decoy to distract the guards by stepping on the X. hero . moveRight (…" at bounding box center [798, 216] width 326 height 374
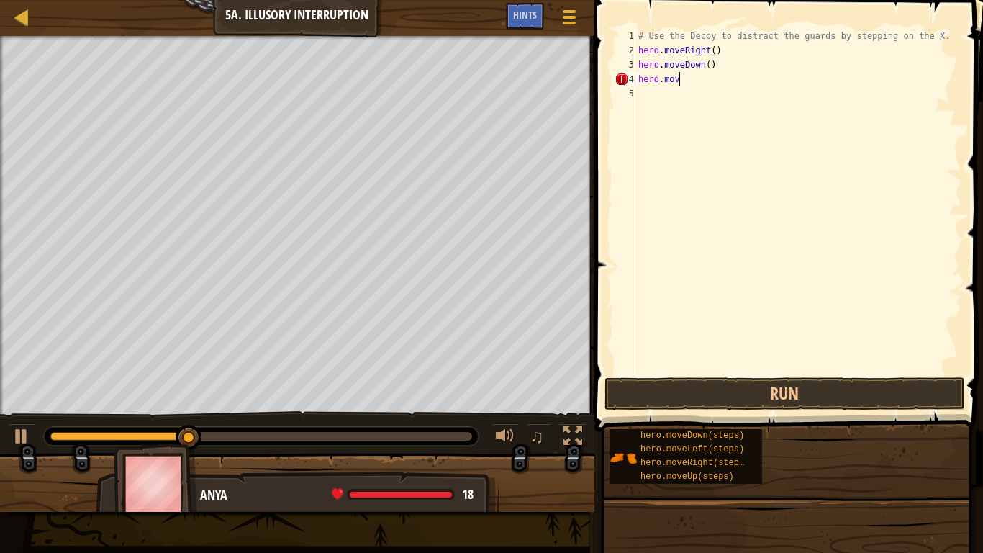
scroll to position [6, 6]
click at [713, 71] on div "# Use the Decoy to distract the guards by stepping on the X. hero . moveRight (…" at bounding box center [798, 216] width 326 height 374
click at [709, 68] on div "# Use the Decoy to distract the guards by stepping on the X. hero . moveRight (…" at bounding box center [798, 216] width 326 height 374
type textarea "hero.moveDown(2)"
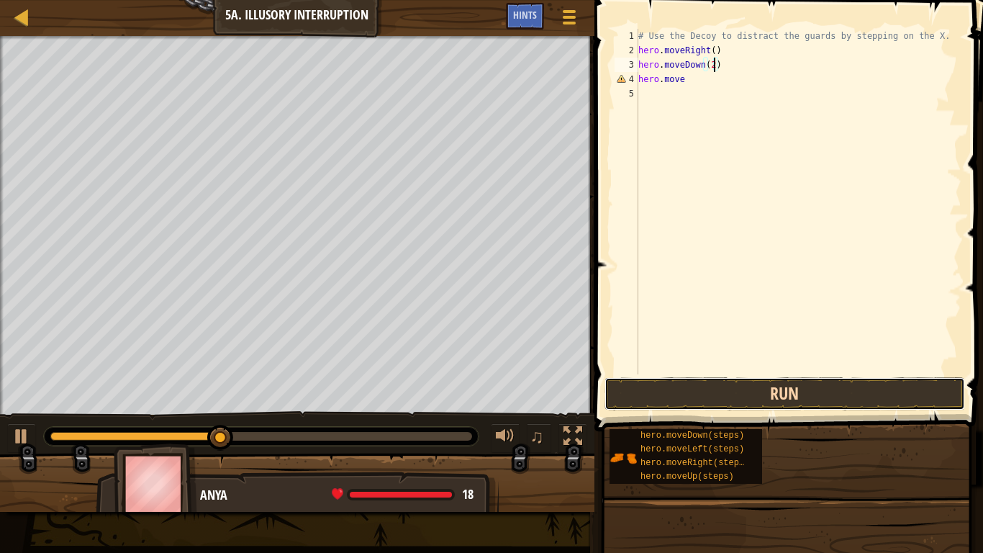
click at [639, 389] on button "Run" at bounding box center [784, 393] width 361 height 33
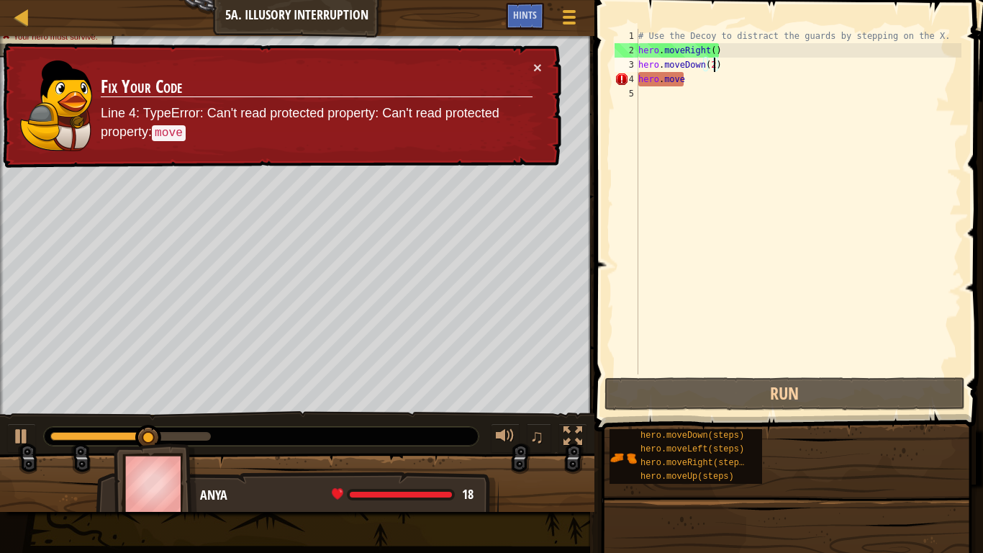
click at [680, 96] on div "# Use the Decoy to distract the guards by stepping on the X. hero . moveRight (…" at bounding box center [798, 216] width 326 height 374
click at [666, 101] on div "# Use the Decoy to distract the guards by stepping on the X. hero . moveRight (…" at bounding box center [798, 216] width 326 height 374
click at [685, 84] on div "# Use the Decoy to distract the guards by stepping on the X. hero . moveRight (…" at bounding box center [798, 216] width 326 height 374
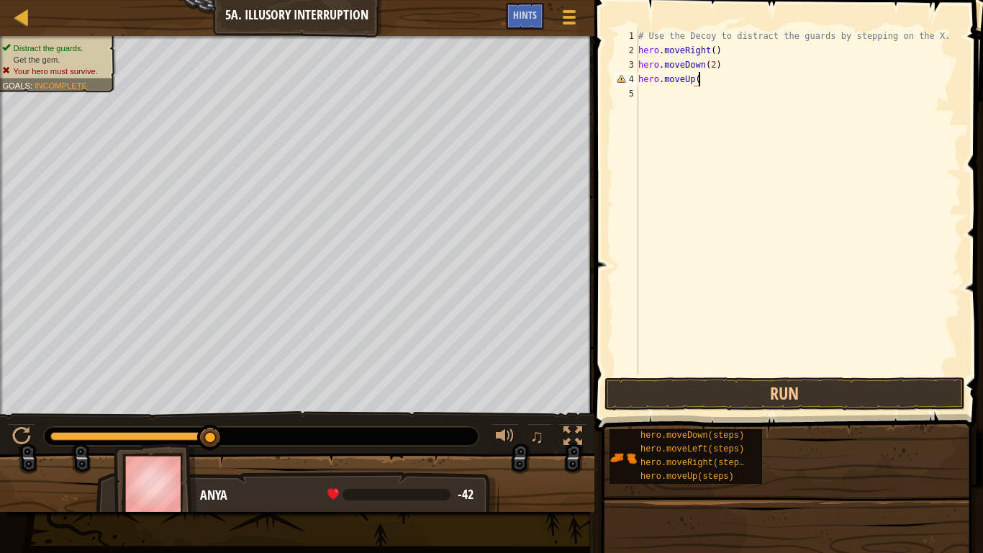
scroll to position [6, 9]
type textarea "hero.moveUp(2)"
type textarea "hero.moveRight(3)"
click at [662, 387] on button "Run" at bounding box center [784, 393] width 361 height 33
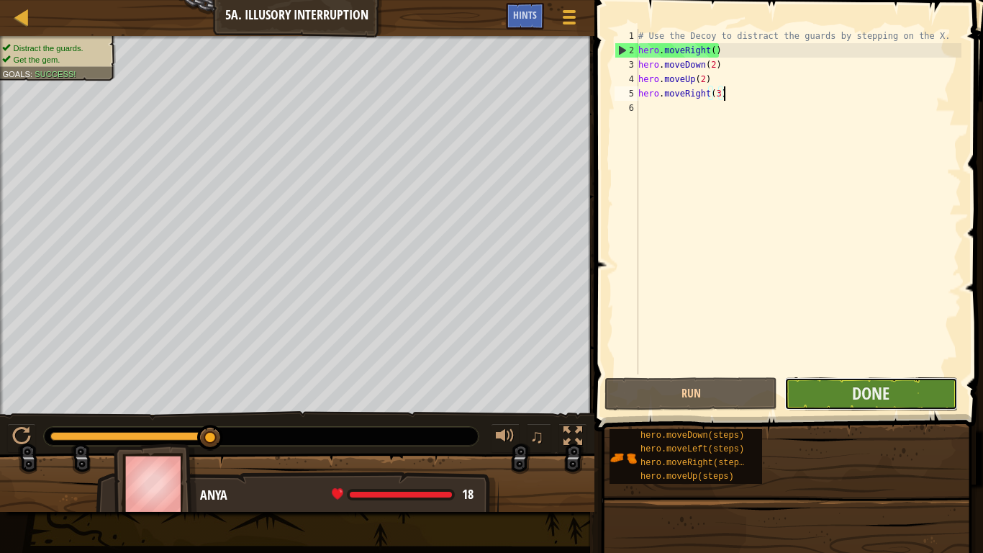
click at [835, 398] on button "Done" at bounding box center [870, 393] width 173 height 33
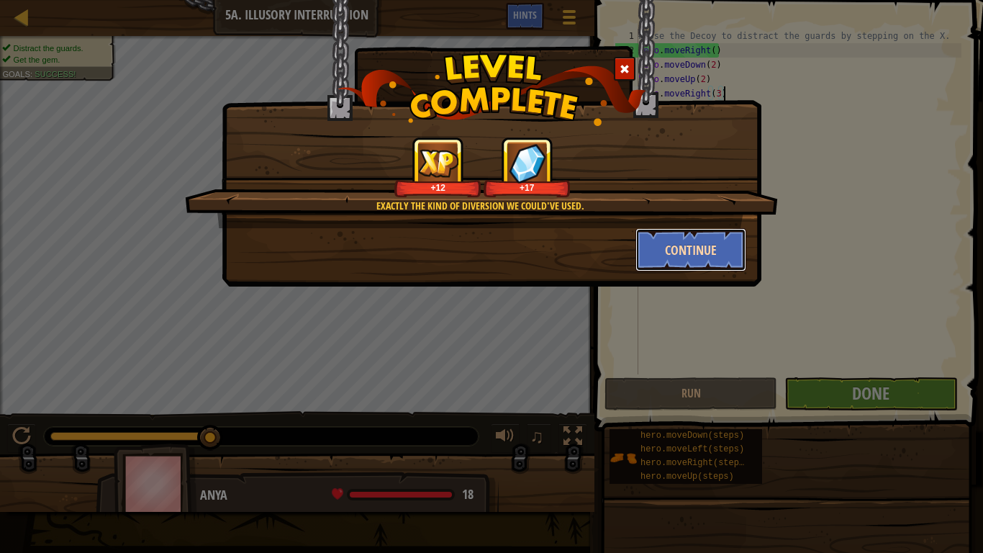
click at [725, 258] on button "Continue" at bounding box center [691, 249] width 112 height 43
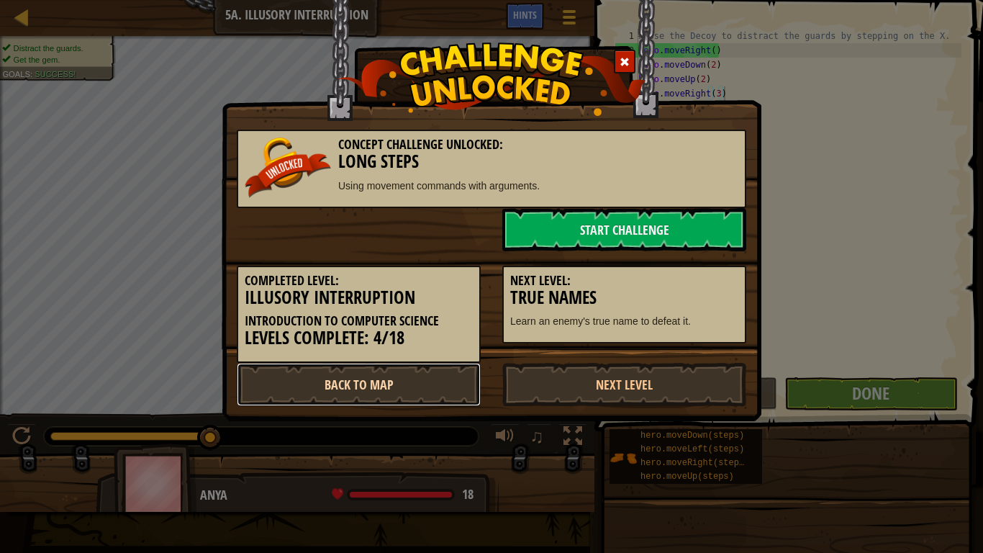
click at [426, 380] on link "Back to Map" at bounding box center [359, 384] width 244 height 43
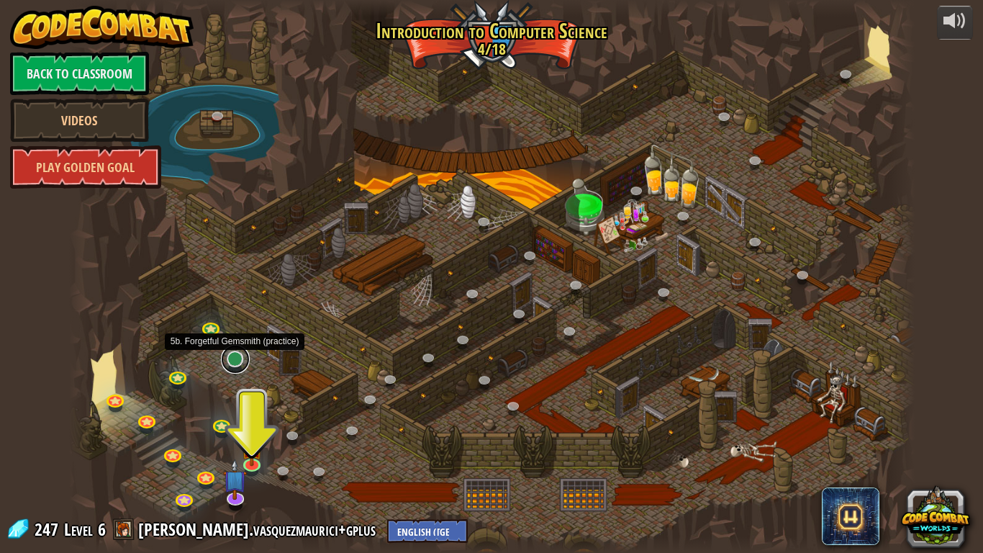
click at [233, 357] on link at bounding box center [235, 359] width 29 height 29
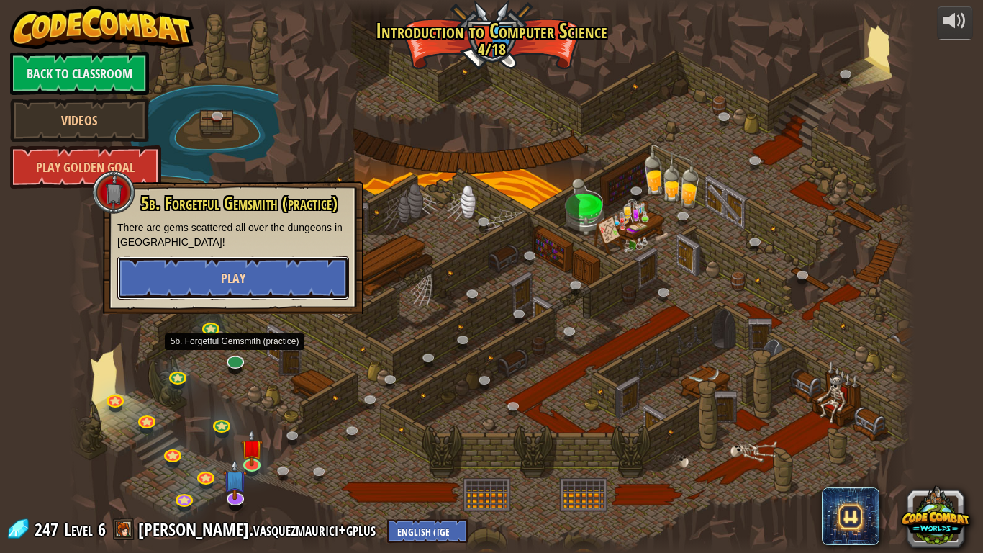
click at [237, 276] on span "Play" at bounding box center [233, 278] width 24 height 18
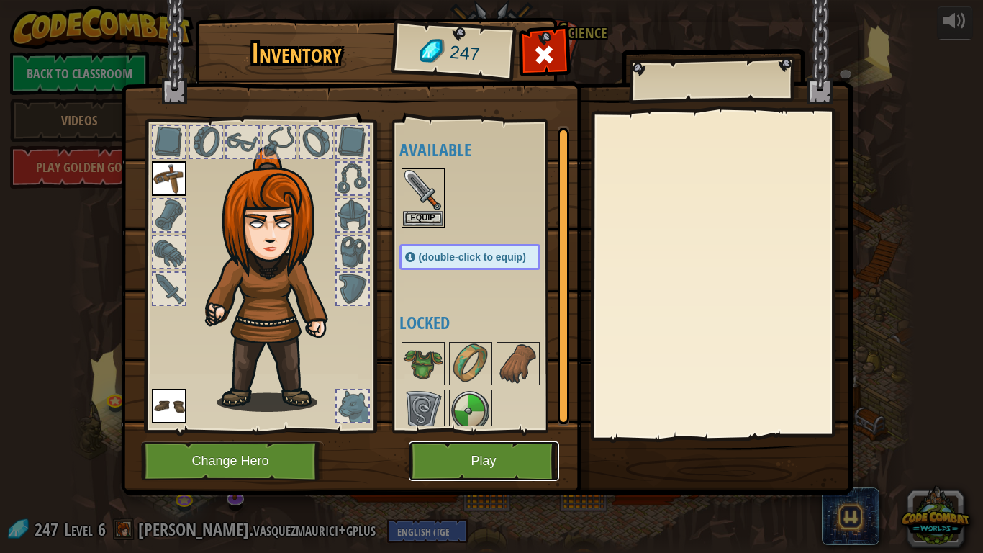
click at [445, 455] on button "Play" at bounding box center [484, 461] width 150 height 40
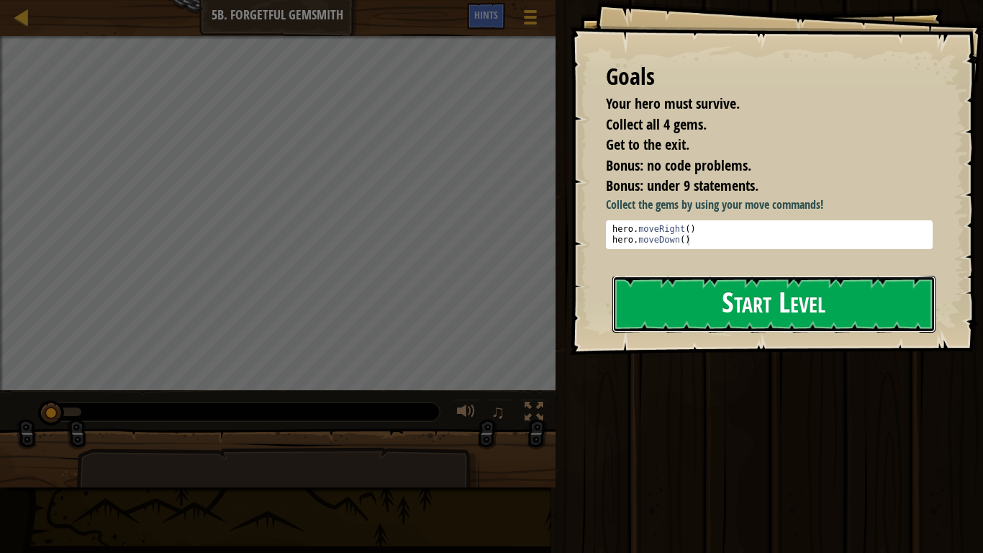
click at [682, 298] on button "Start Level" at bounding box center [773, 304] width 323 height 57
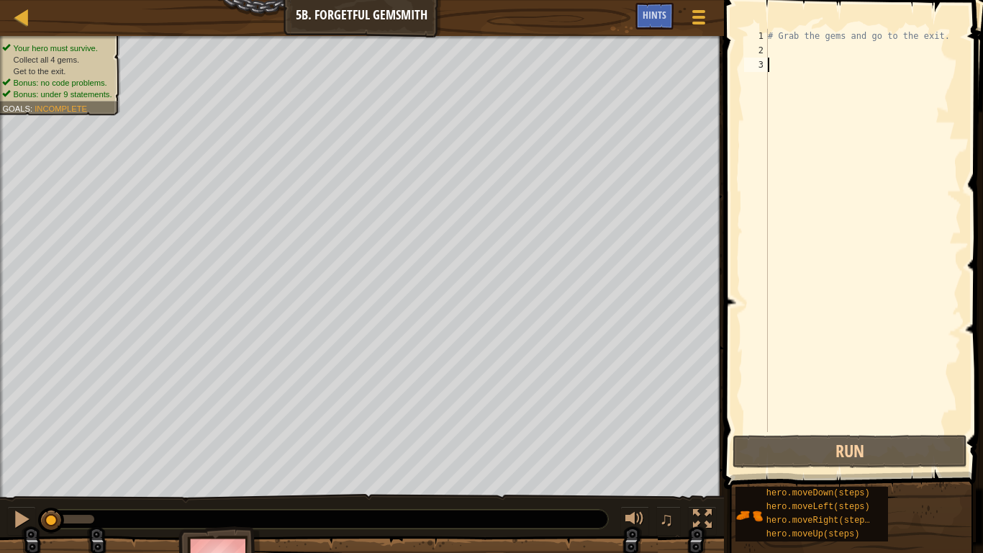
click at [774, 45] on div "# Grab the gems and go to the exit." at bounding box center [863, 245] width 196 height 432
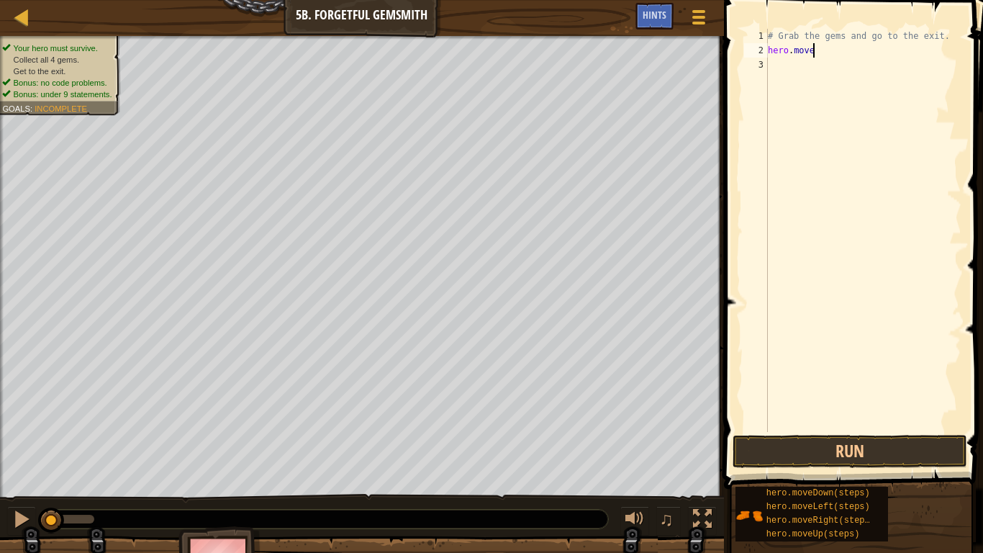
scroll to position [6, 6]
type textarea "hero.moveRight()"
type textarea "hero.moveDown()"
type textarea "hero.moveRight(2)"
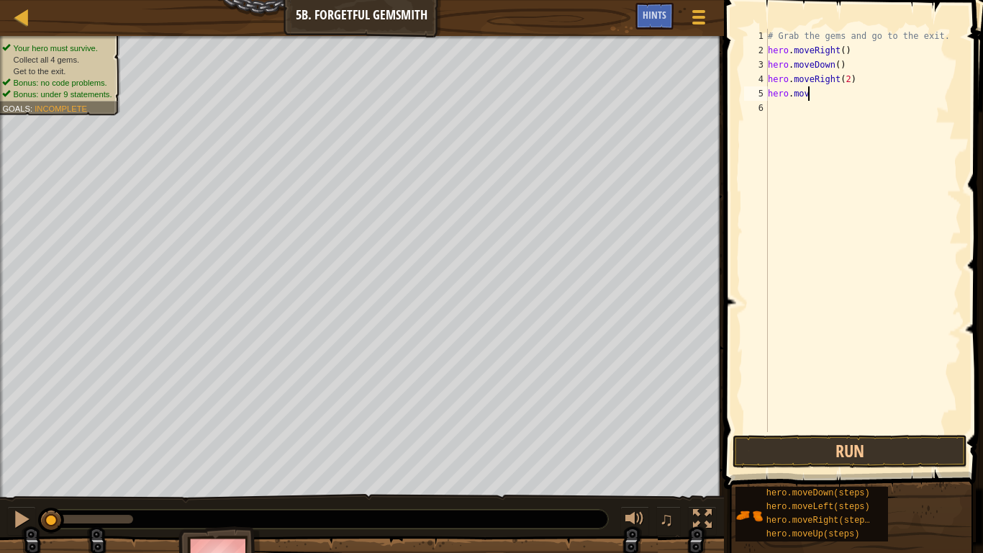
scroll to position [6, 6]
type textarea "hero.moveUp()"
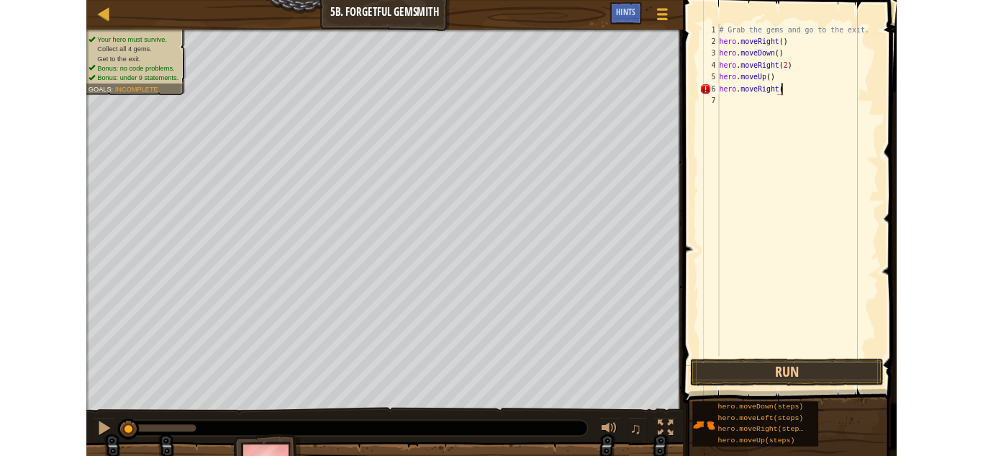
scroll to position [6, 11]
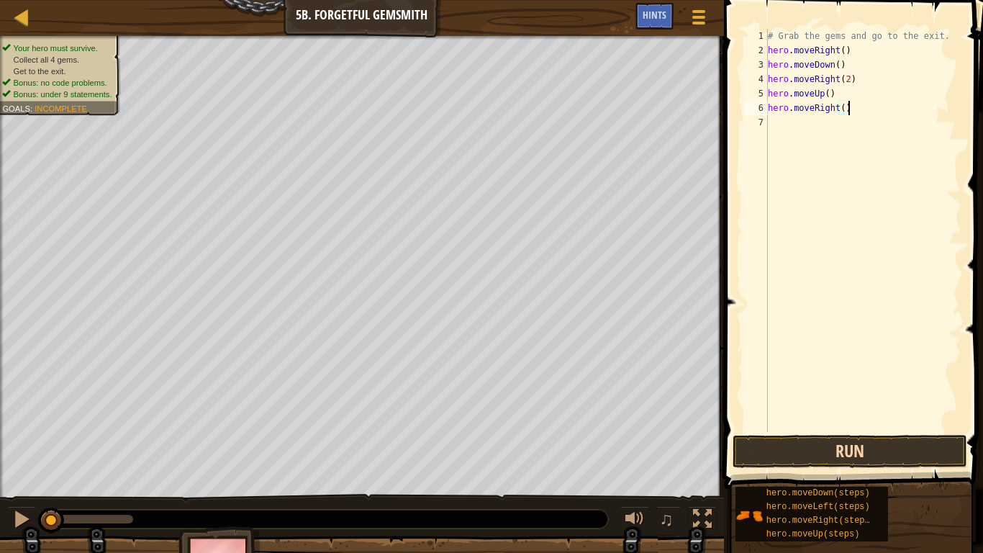
type textarea "hero.moveRight()"
click at [814, 455] on button "Run" at bounding box center [850, 451] width 235 height 33
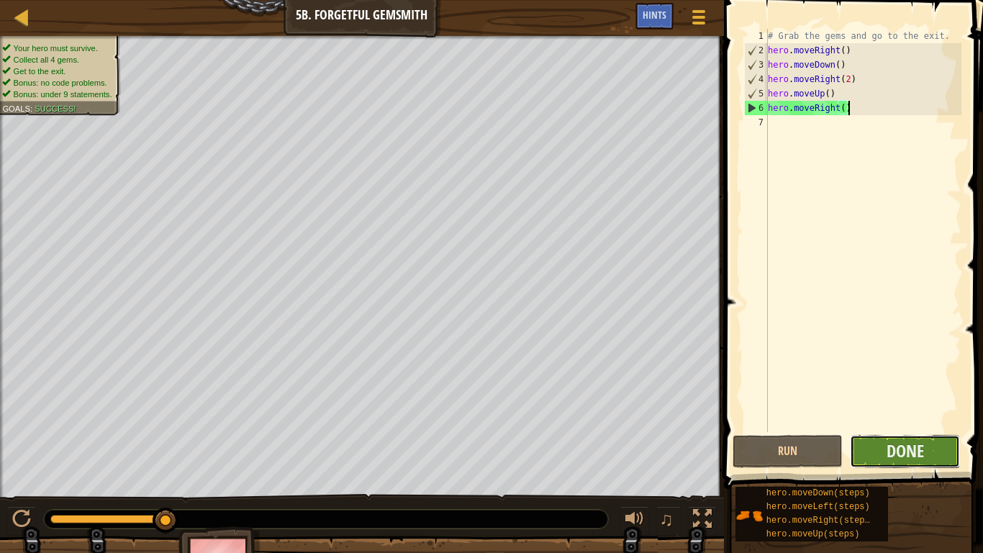
click at [871, 455] on button "Done" at bounding box center [905, 451] width 110 height 33
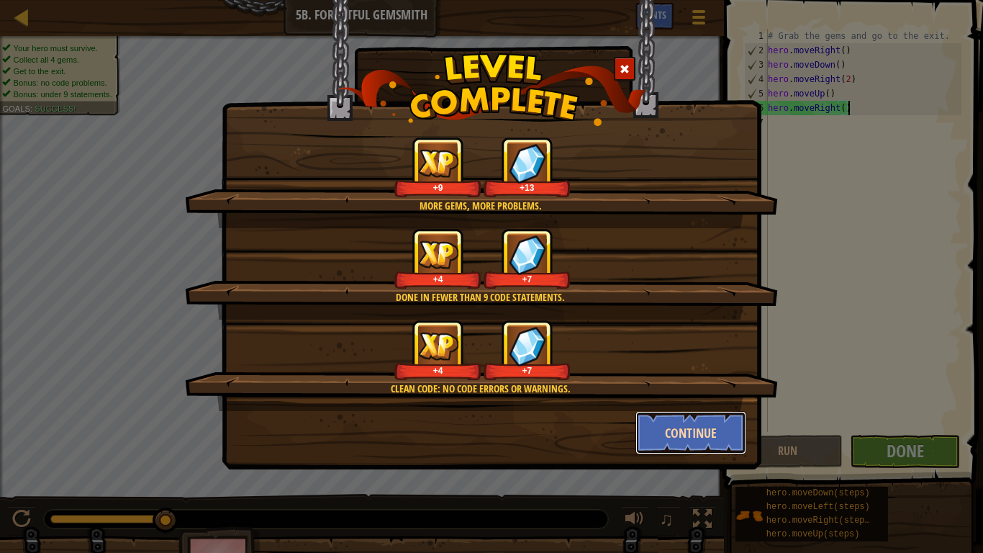
click at [671, 435] on button "Continue" at bounding box center [691, 432] width 112 height 43
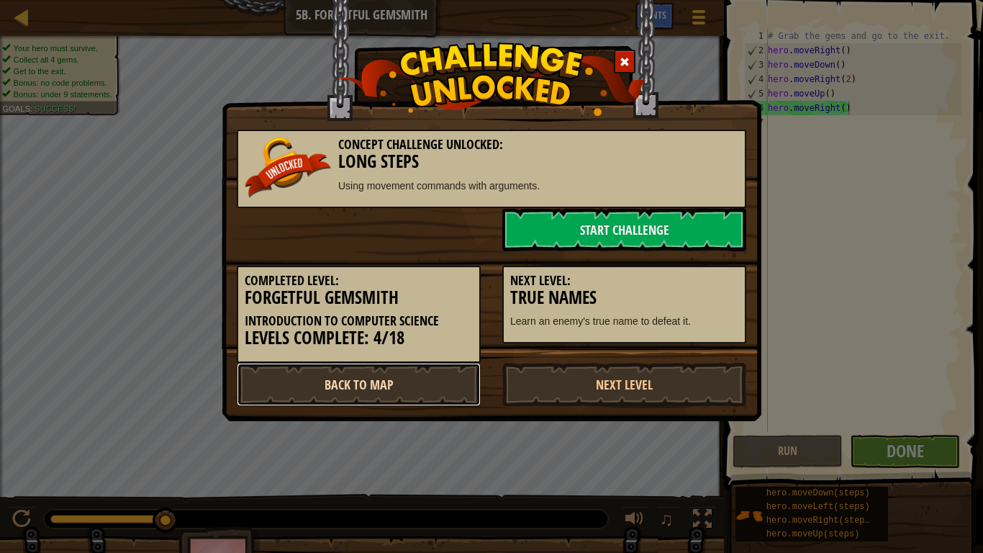
click at [366, 398] on link "Back to Map" at bounding box center [359, 384] width 244 height 43
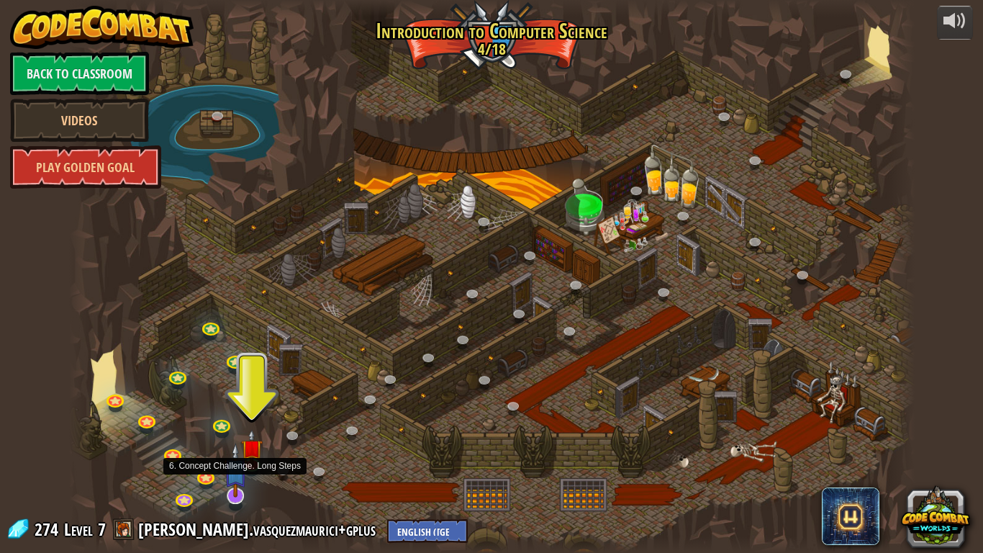
click at [230, 455] on img at bounding box center [236, 470] width 24 height 55
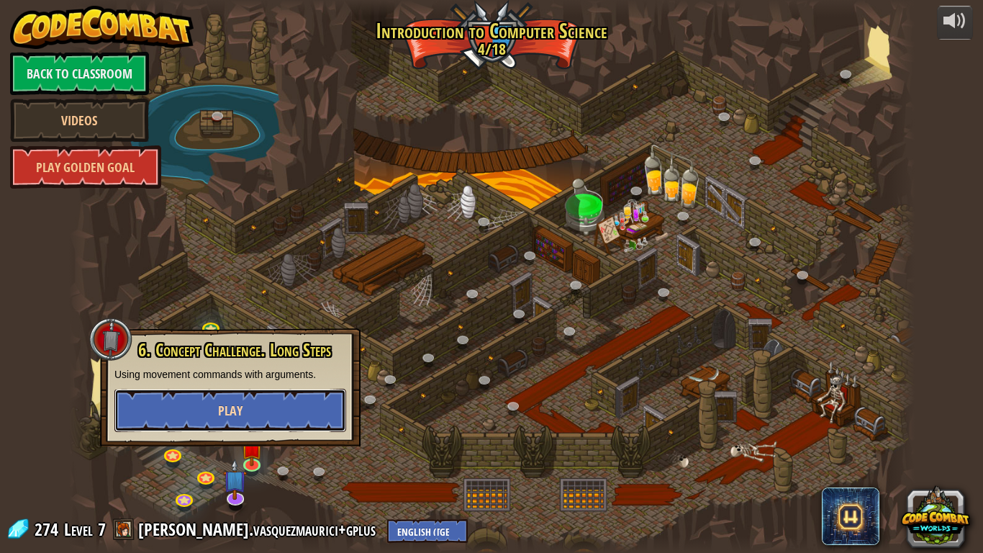
click at [245, 419] on button "Play" at bounding box center [230, 410] width 232 height 43
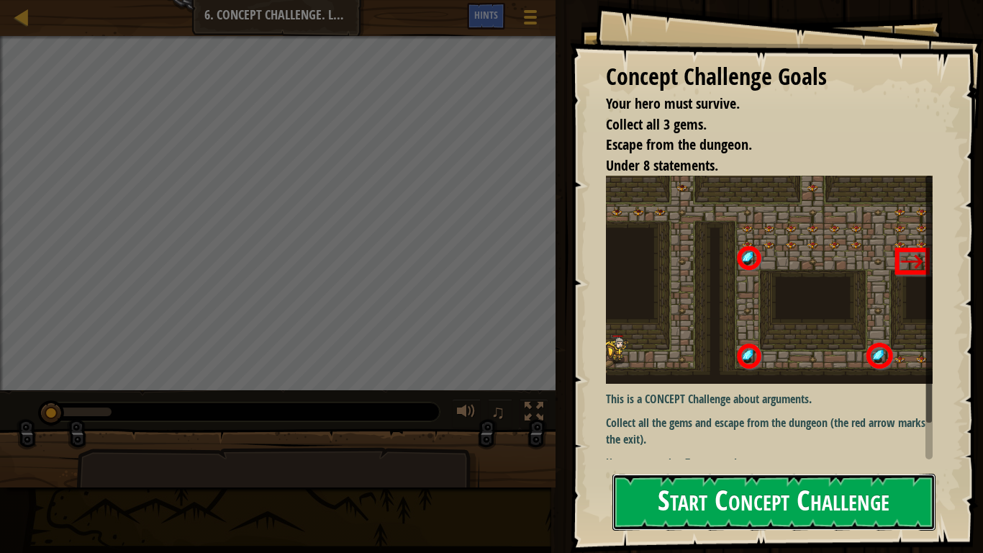
click at [676, 455] on button "Start Concept Challenge" at bounding box center [773, 502] width 323 height 57
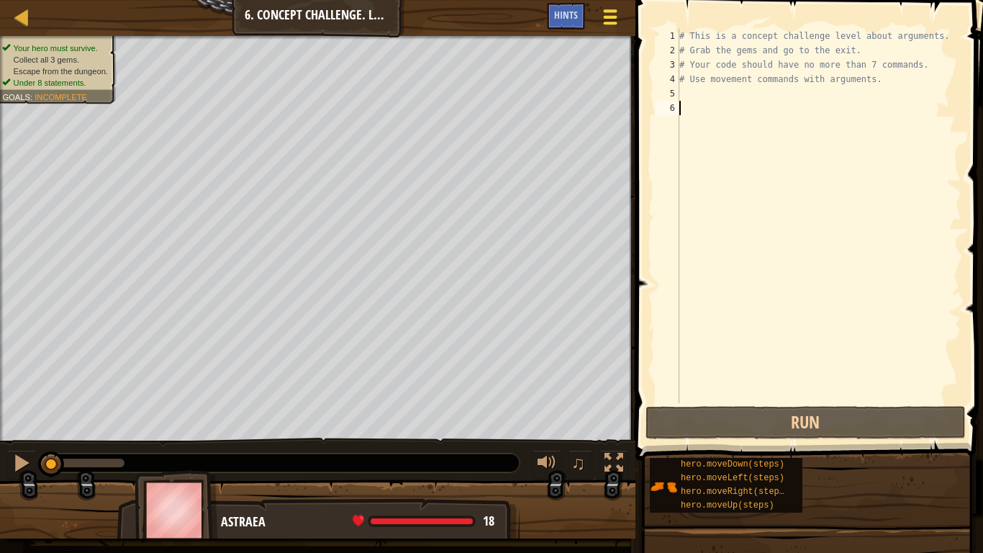
click at [601, 30] on button "Game Menu" at bounding box center [611, 19] width 38 height 35
